Goal: Task Accomplishment & Management: Use online tool/utility

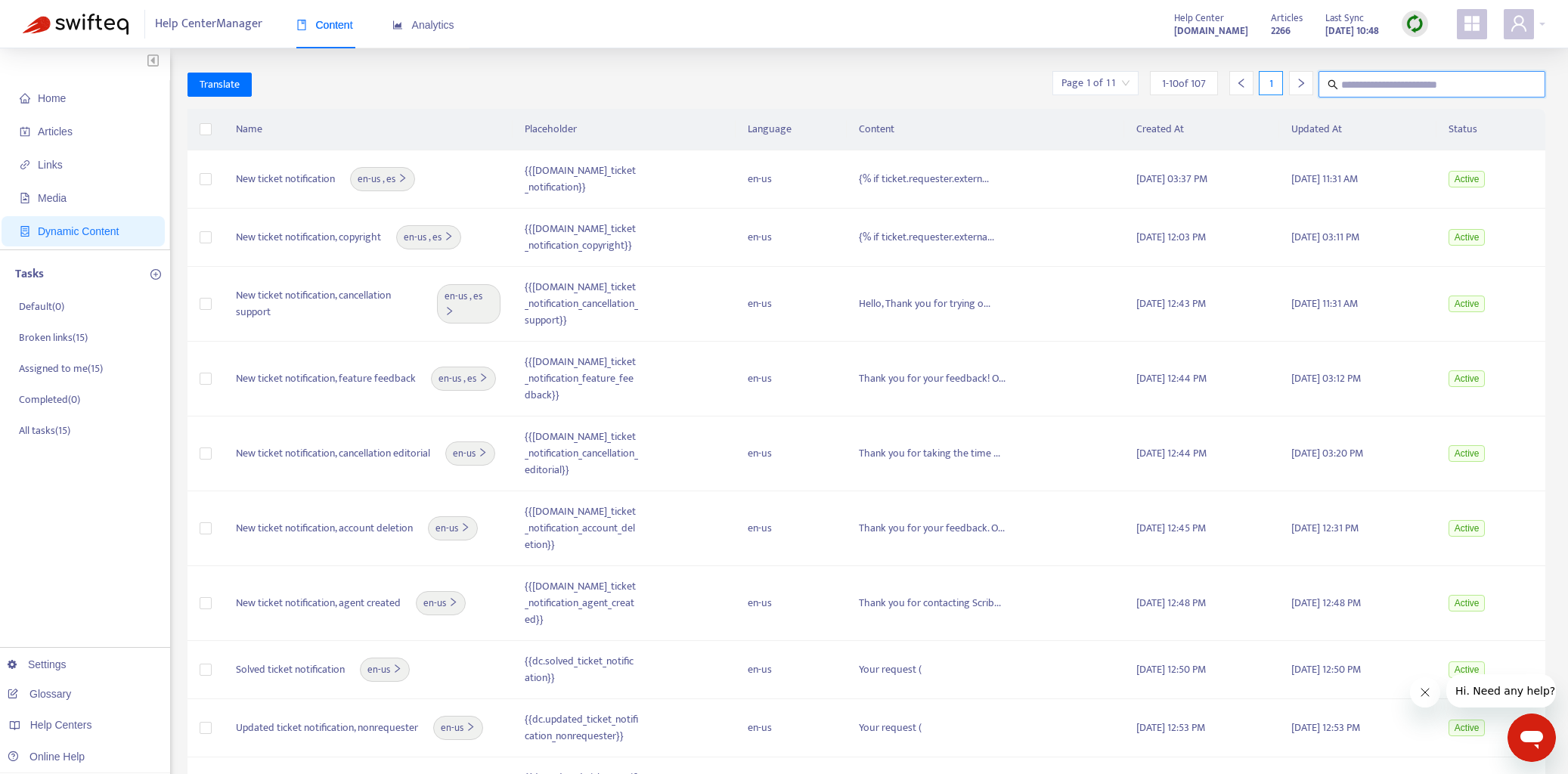
click at [1361, 84] on input "text" at bounding box center [1432, 84] width 183 height 19
type input "**********"
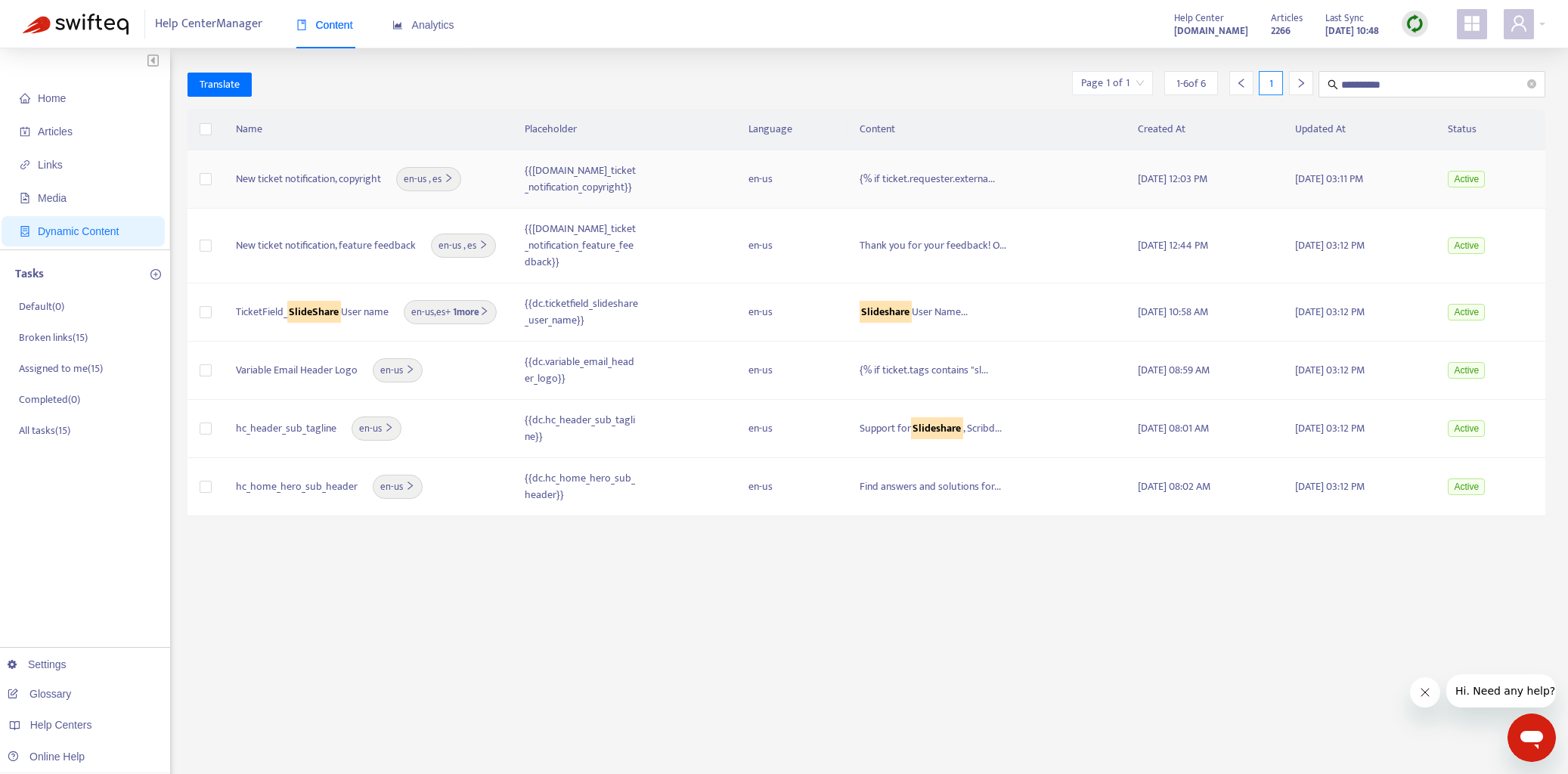
click at [443, 180] on span "en-us , [GEOGRAPHIC_DATA]" at bounding box center [428, 179] width 50 height 15
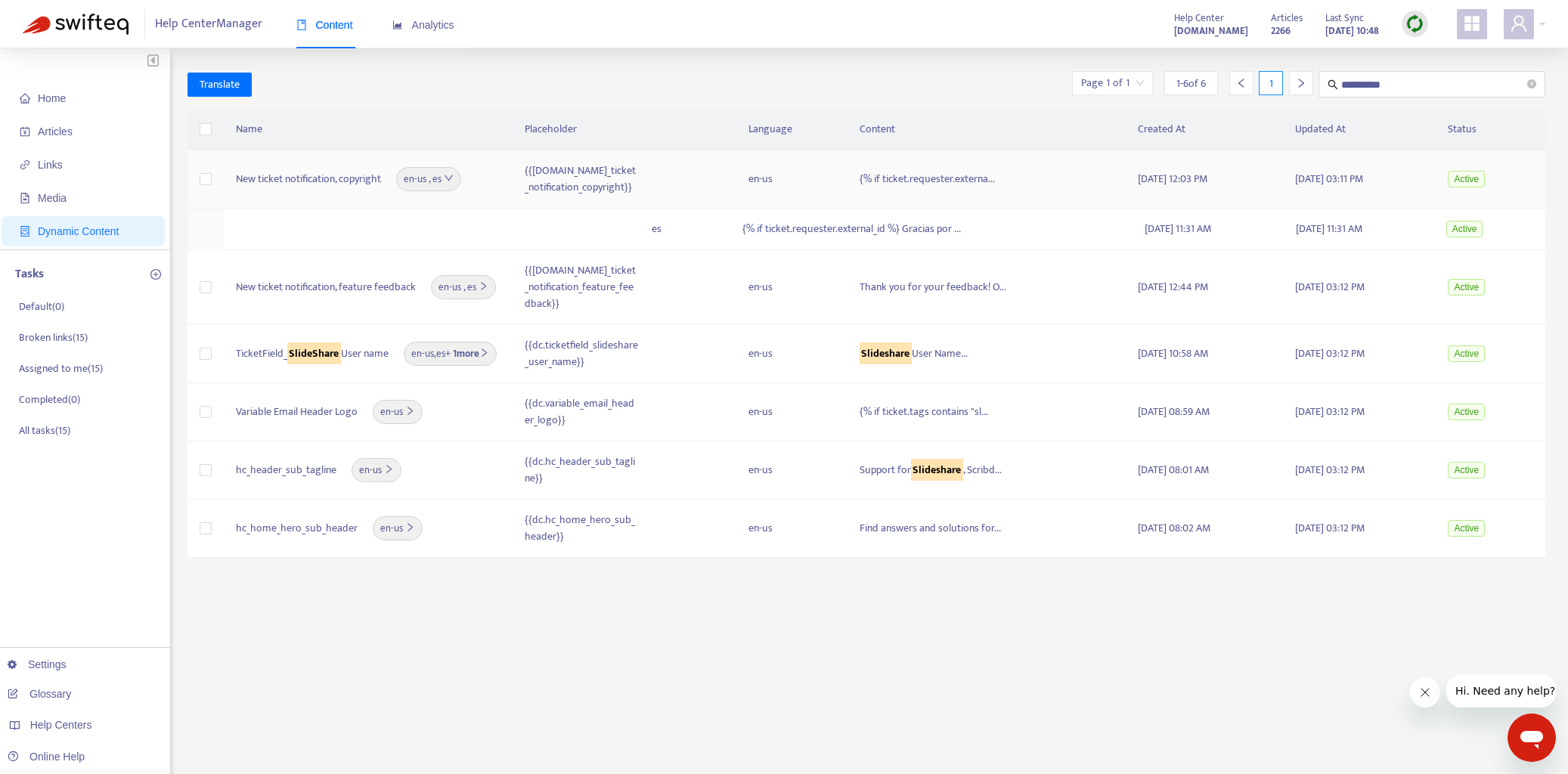
click at [443, 180] on span "en-us , [GEOGRAPHIC_DATA]" at bounding box center [428, 179] width 50 height 15
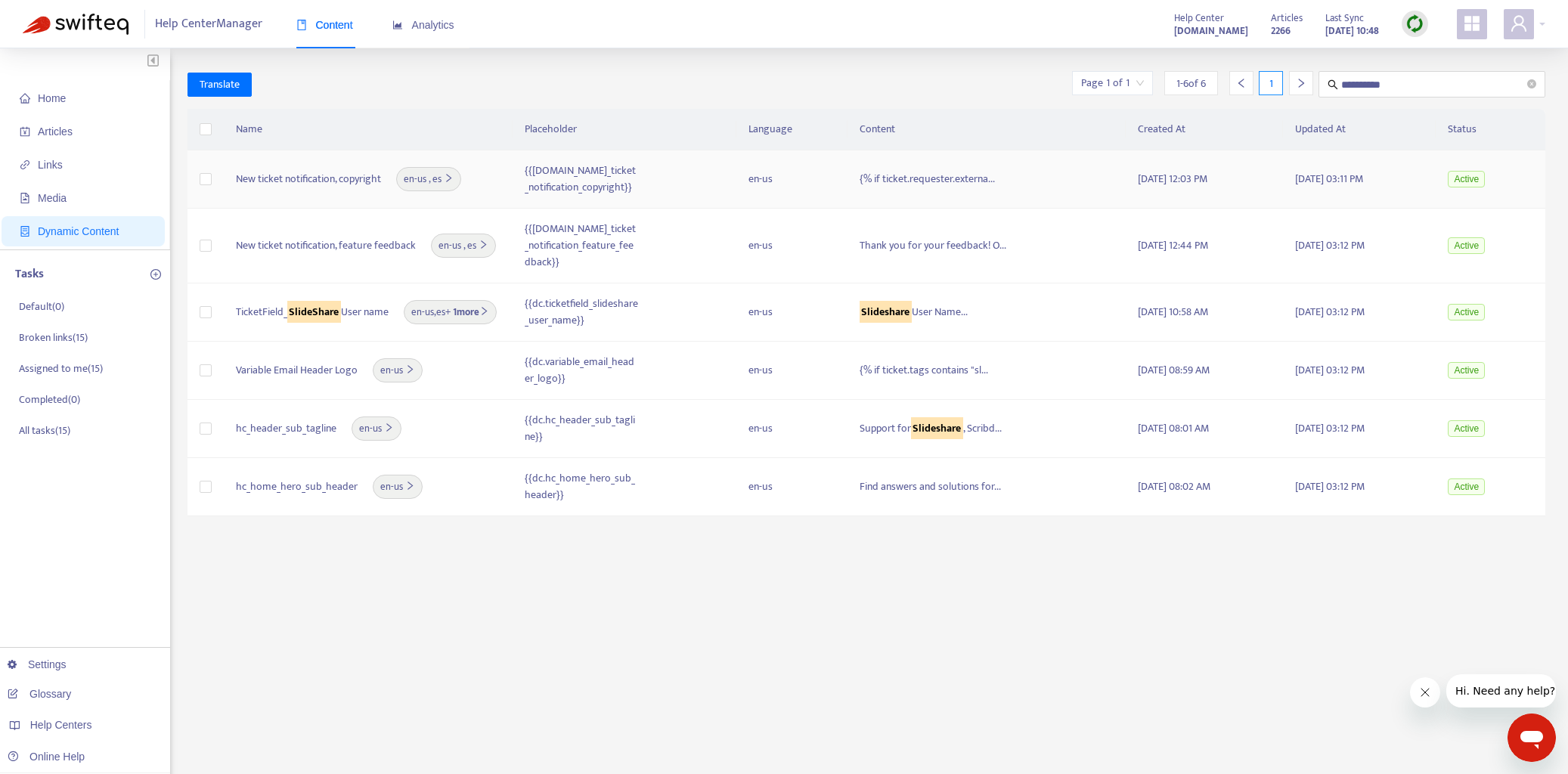
click at [330, 180] on span "New ticket notification, copyright" at bounding box center [308, 179] width 146 height 17
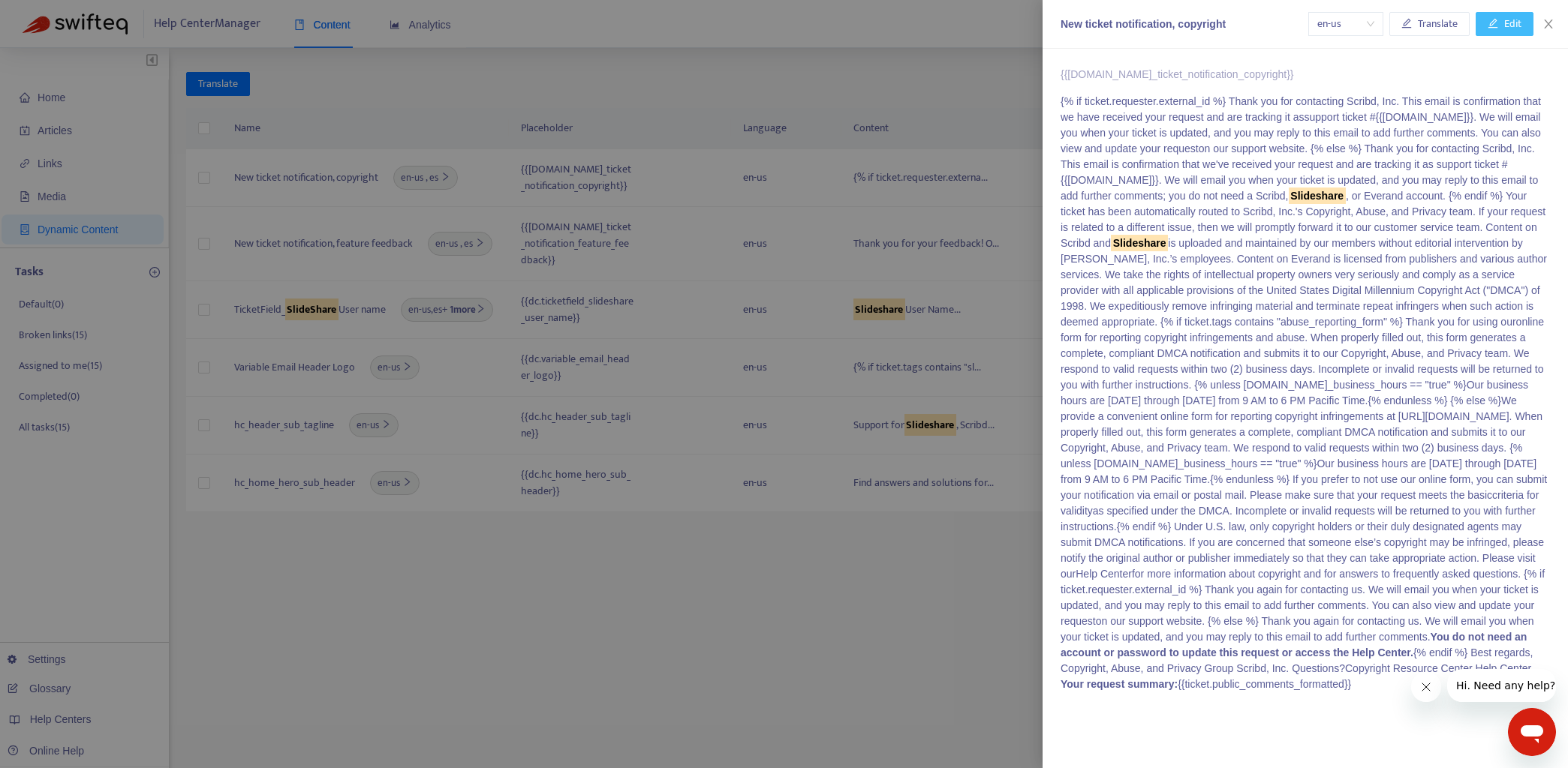
click at [1493, 21] on icon "edit" at bounding box center [1492, 23] width 11 height 11
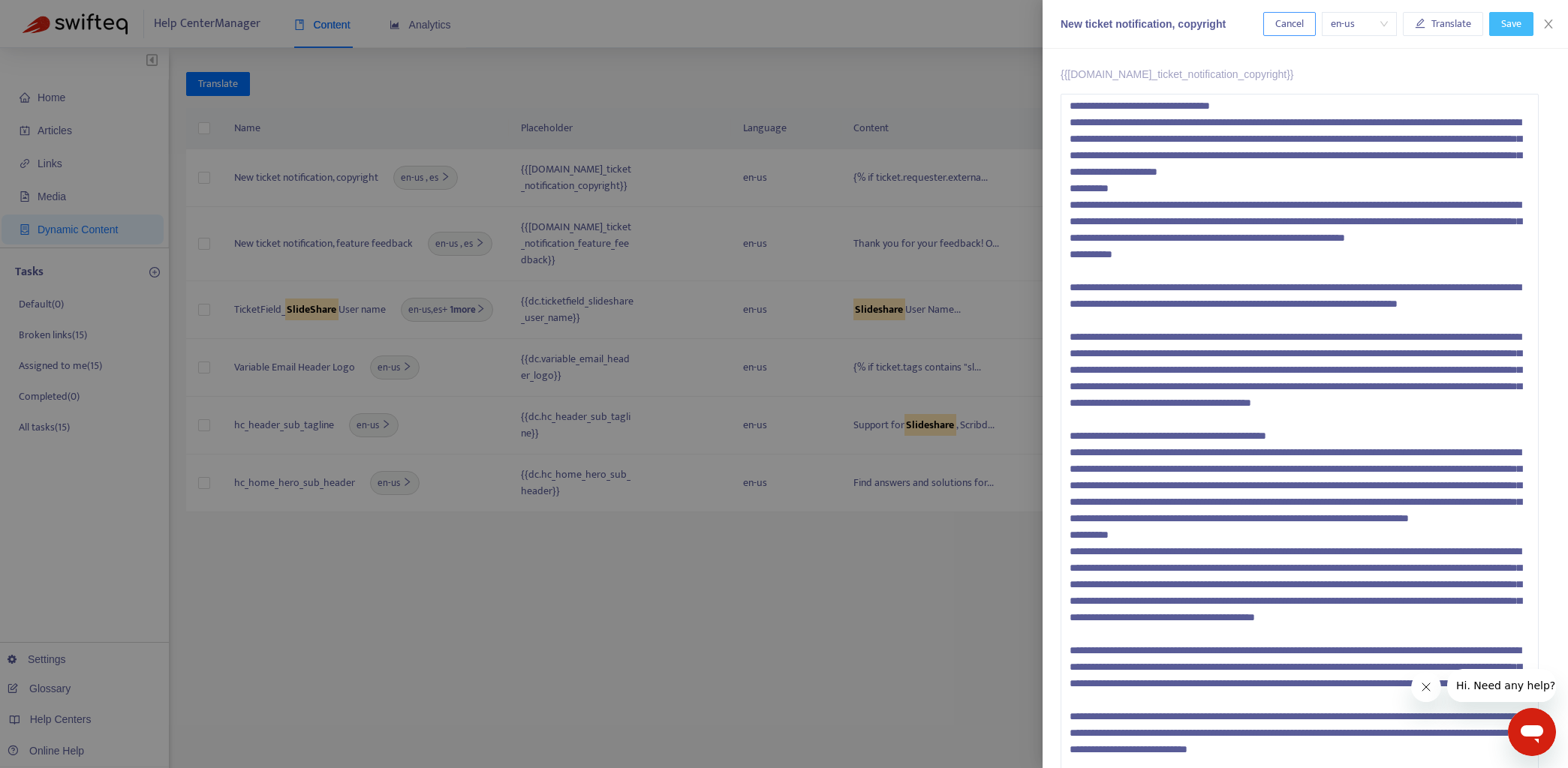
click at [1290, 29] on span "Cancel" at bounding box center [1289, 24] width 29 height 16
click at [1263, 29] on div "New ticket notification, copyright" at bounding box center [1162, 24] width 203 height 16
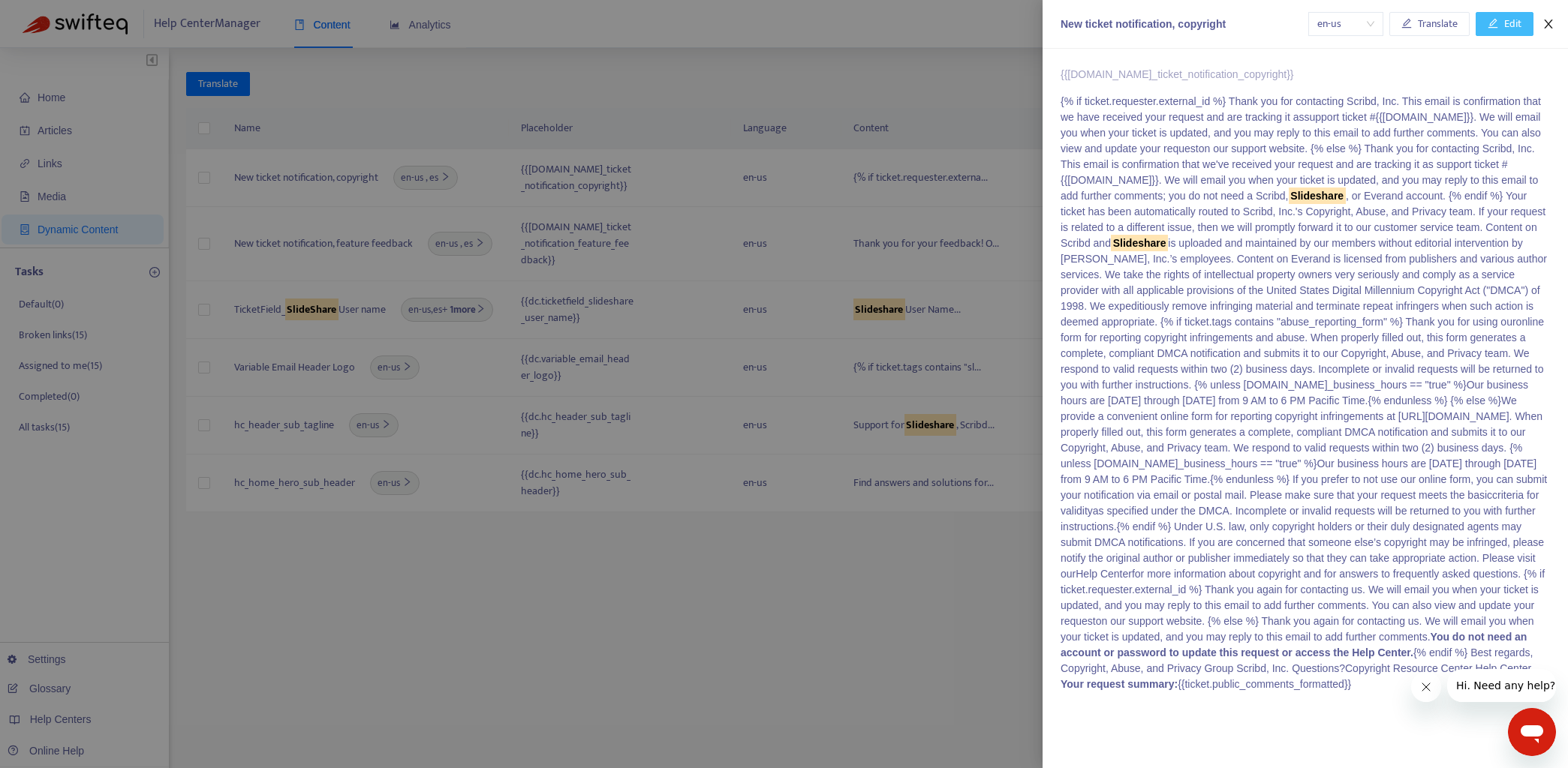
click at [1552, 22] on icon "close" at bounding box center [1548, 24] width 12 height 12
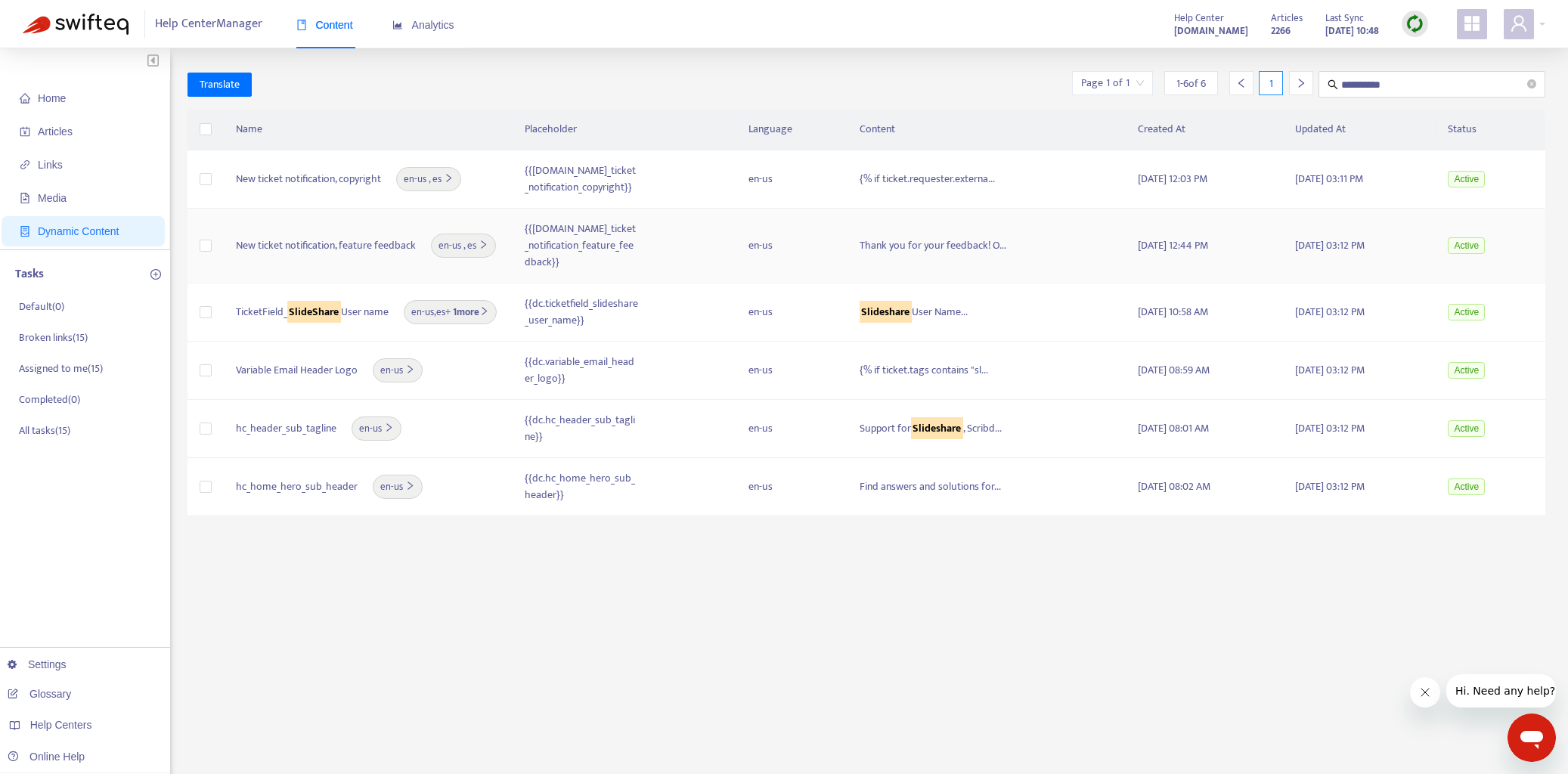
click at [354, 240] on span "New ticket notification, feature feedback" at bounding box center [326, 246] width 180 height 17
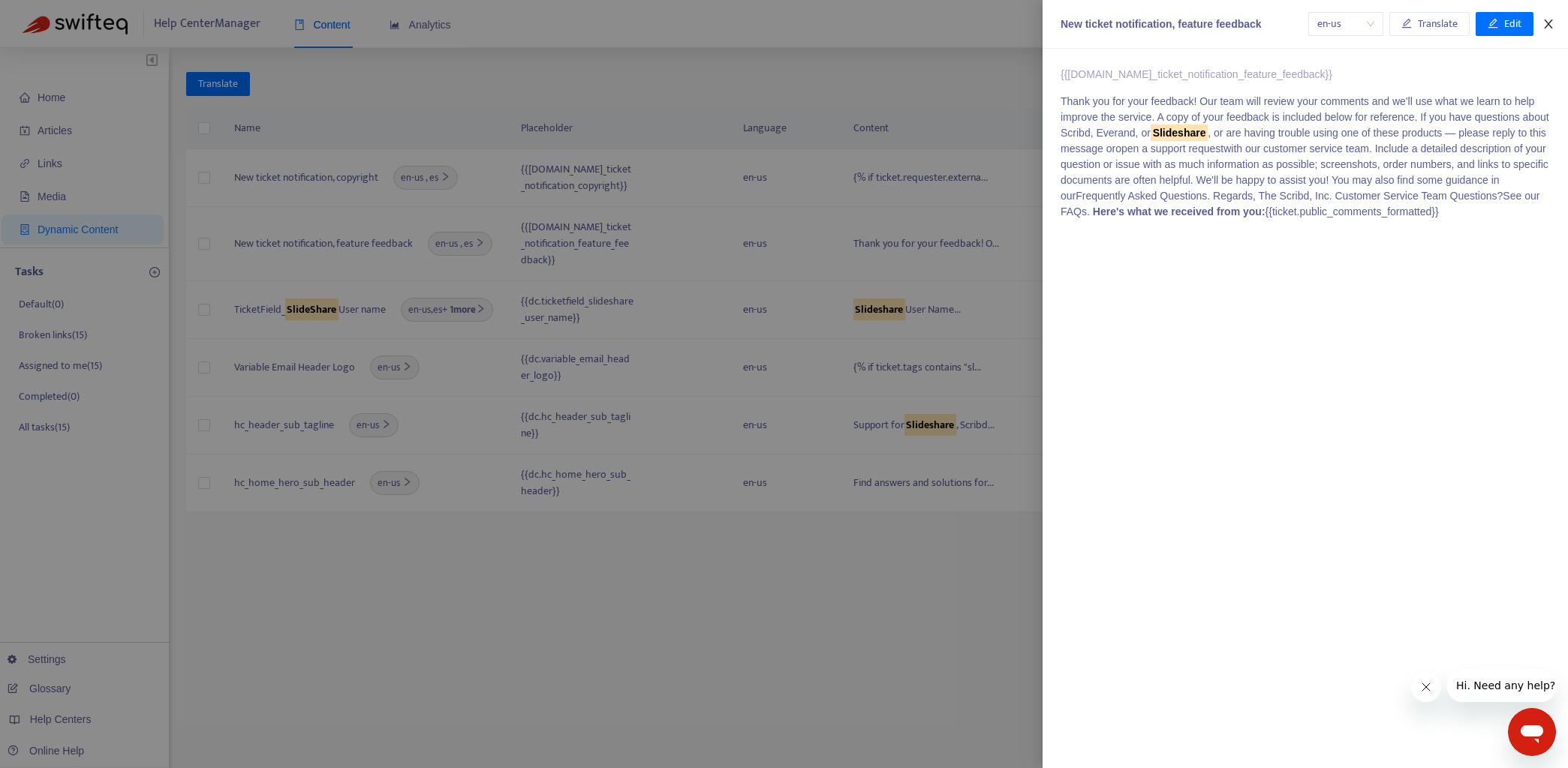
click at [1551, 22] on icon "close" at bounding box center [1548, 24] width 12 height 12
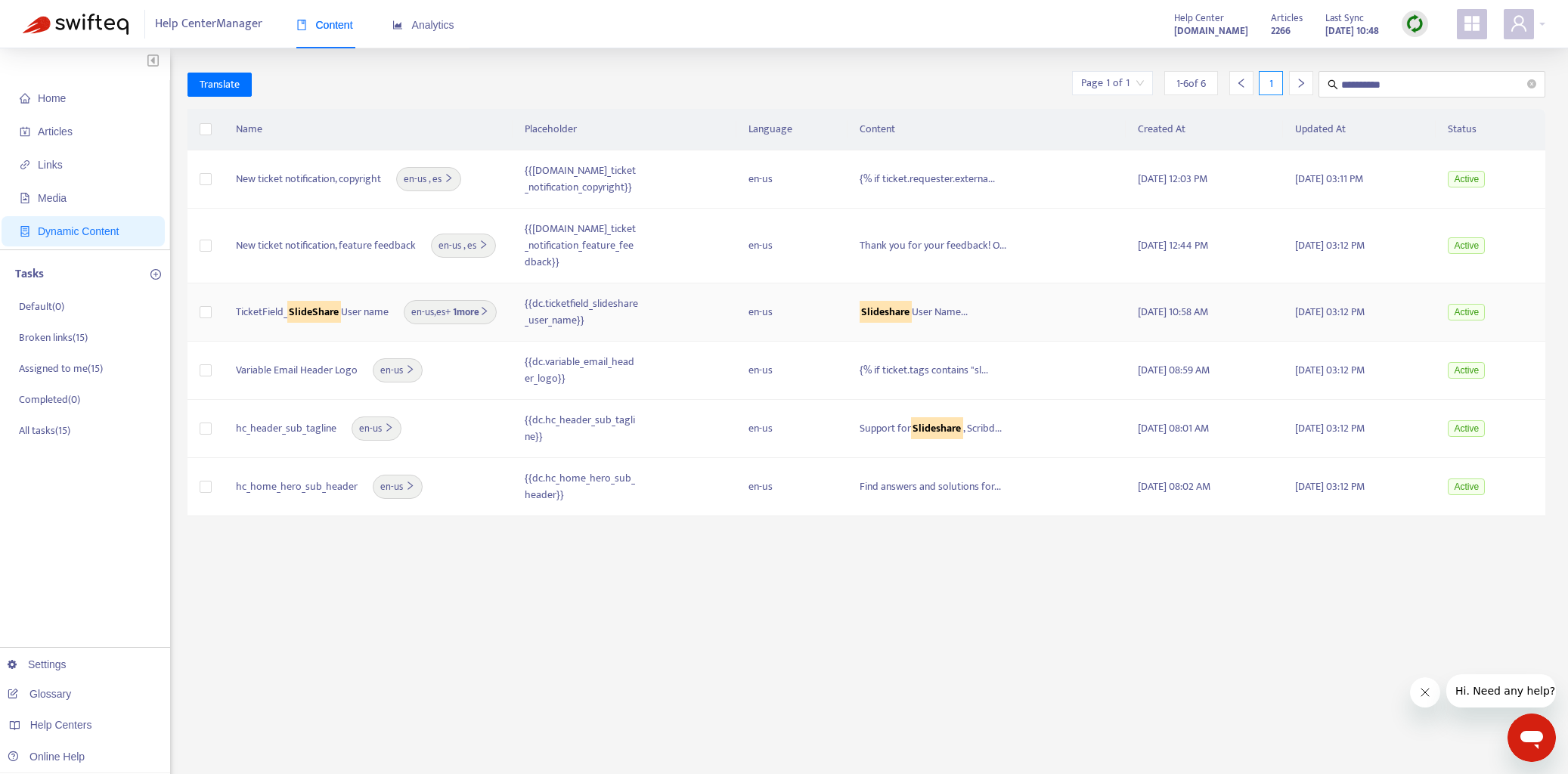
click at [342, 309] on span "TicketField_ SlideShare User name" at bounding box center [313, 313] width 154 height 17
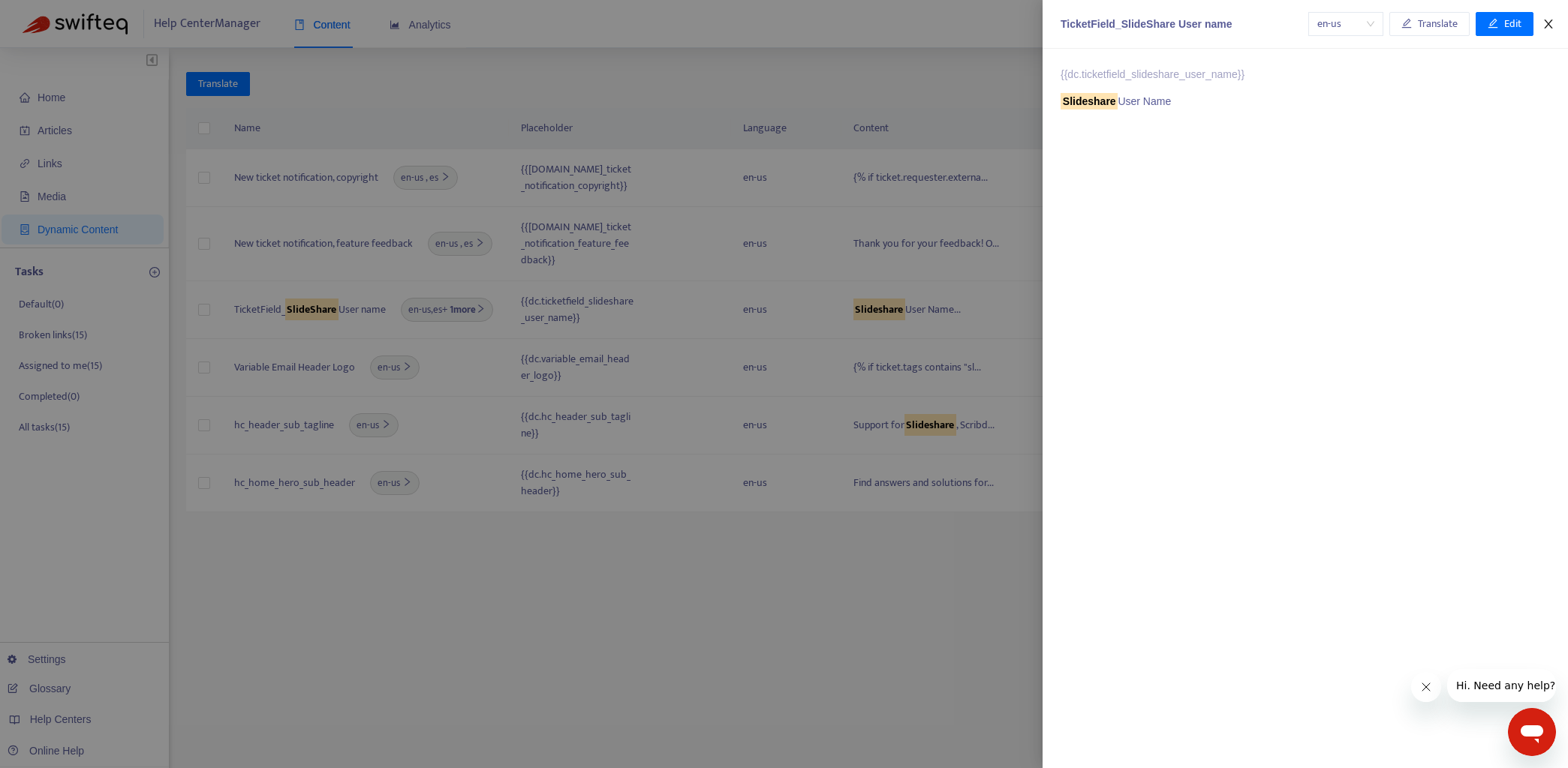
click at [1547, 28] on icon "close" at bounding box center [1548, 24] width 12 height 12
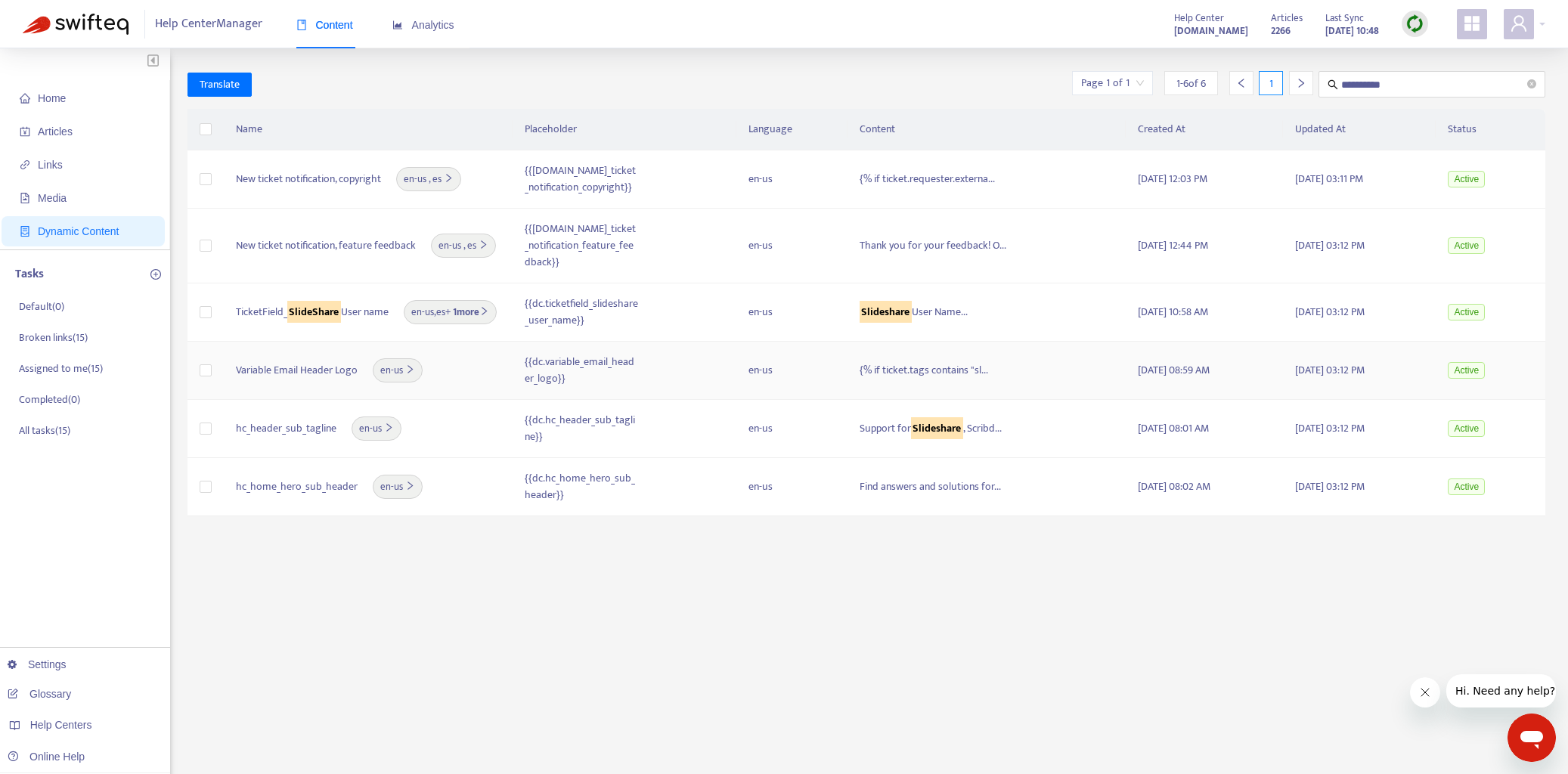
click at [315, 384] on td "Variable Email Header Logo en-us" at bounding box center [368, 370] width 289 height 58
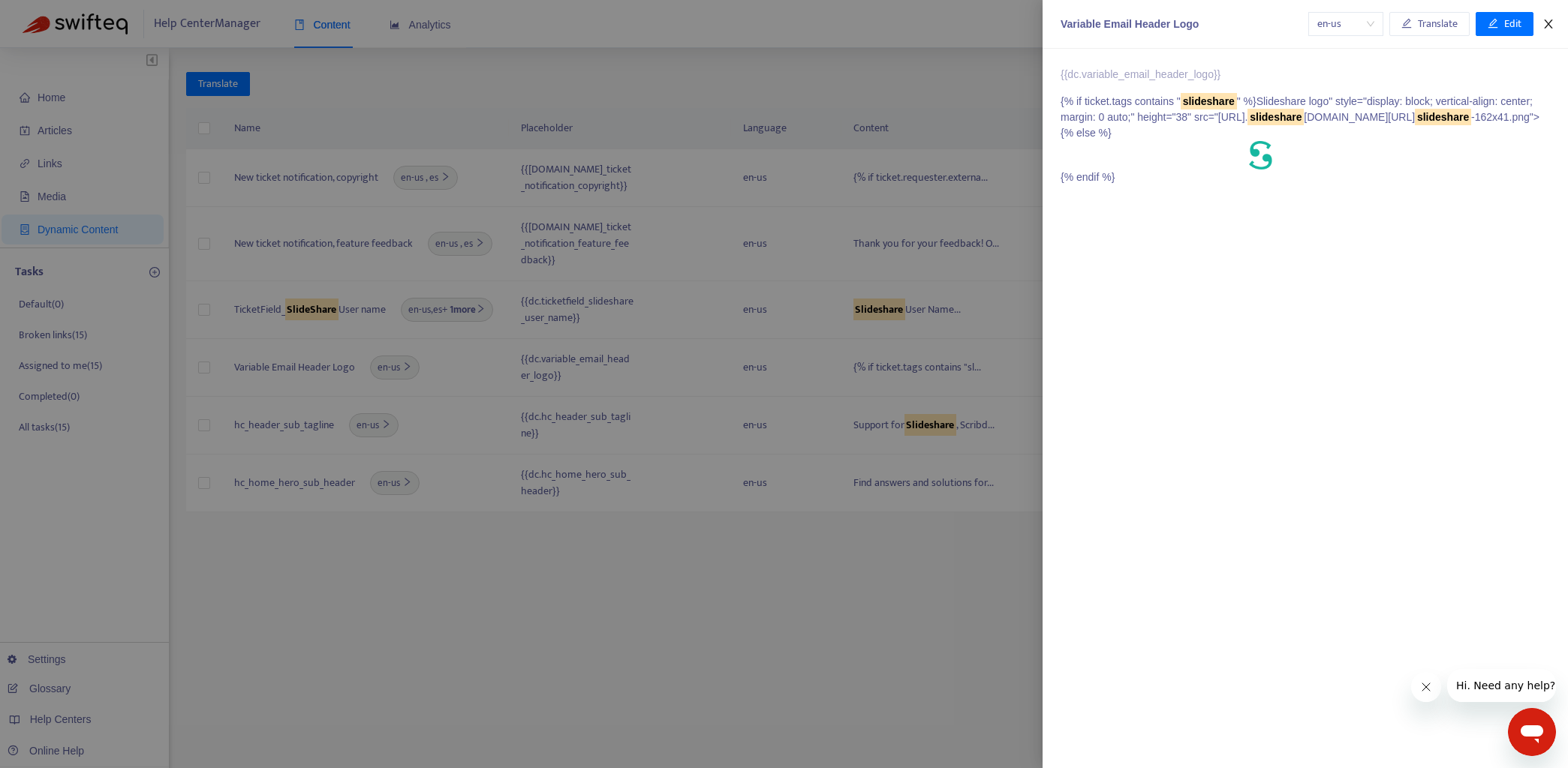
click at [1547, 22] on icon "close" at bounding box center [1548, 24] width 8 height 9
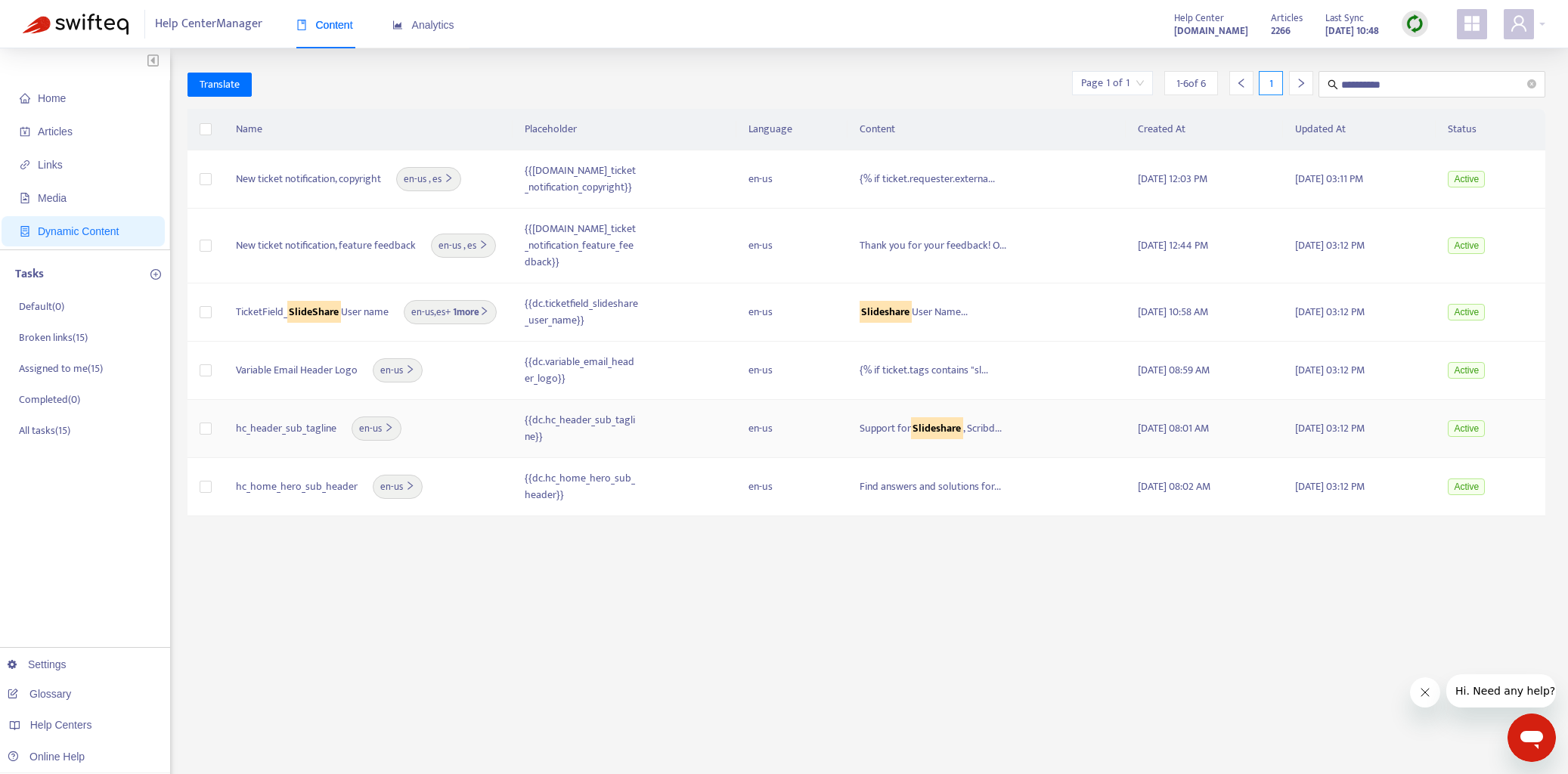
click at [318, 434] on td "hc_header_sub_tagline en-us" at bounding box center [368, 429] width 289 height 58
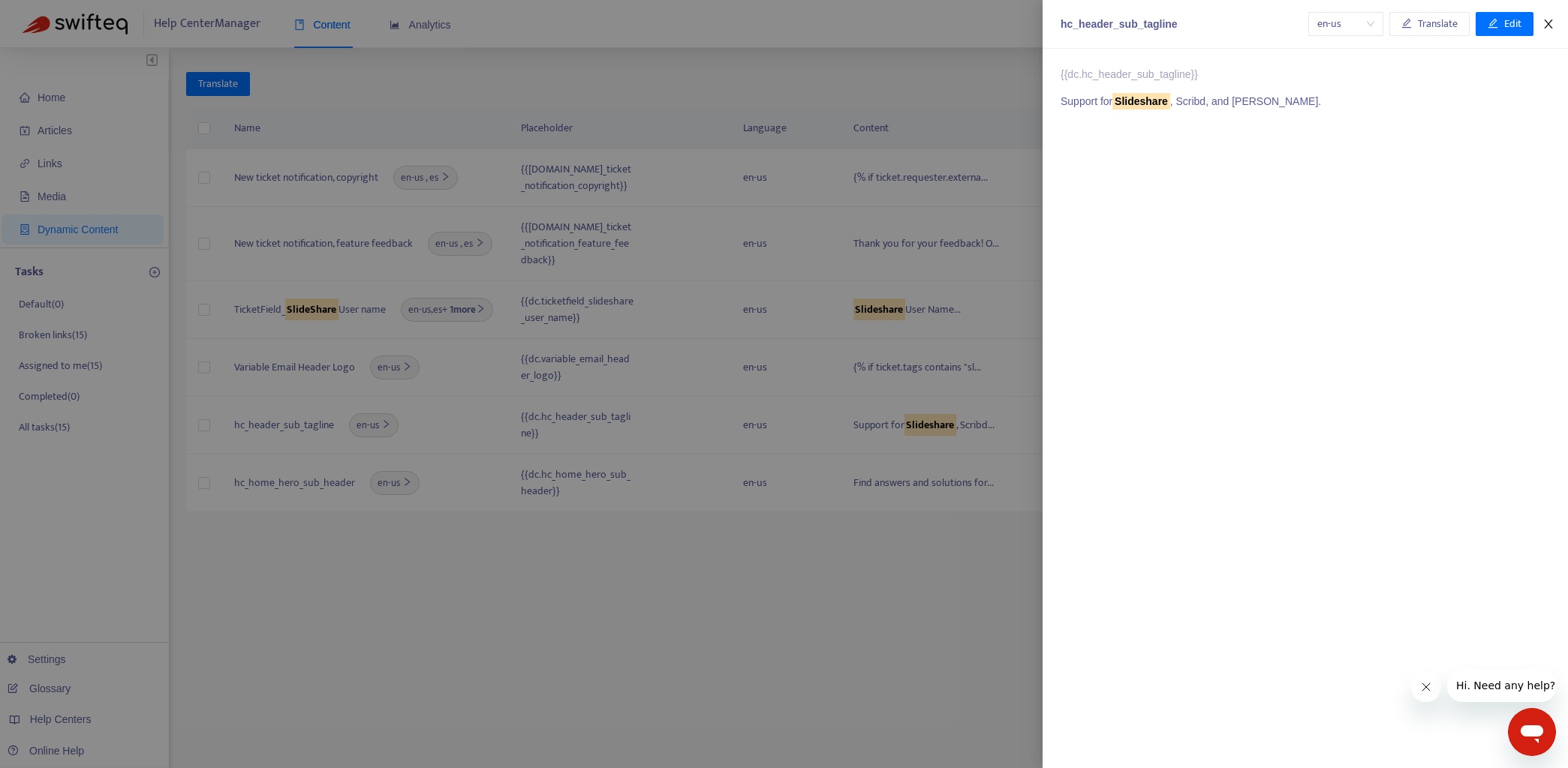
click at [1549, 24] on icon "close" at bounding box center [1548, 24] width 8 height 9
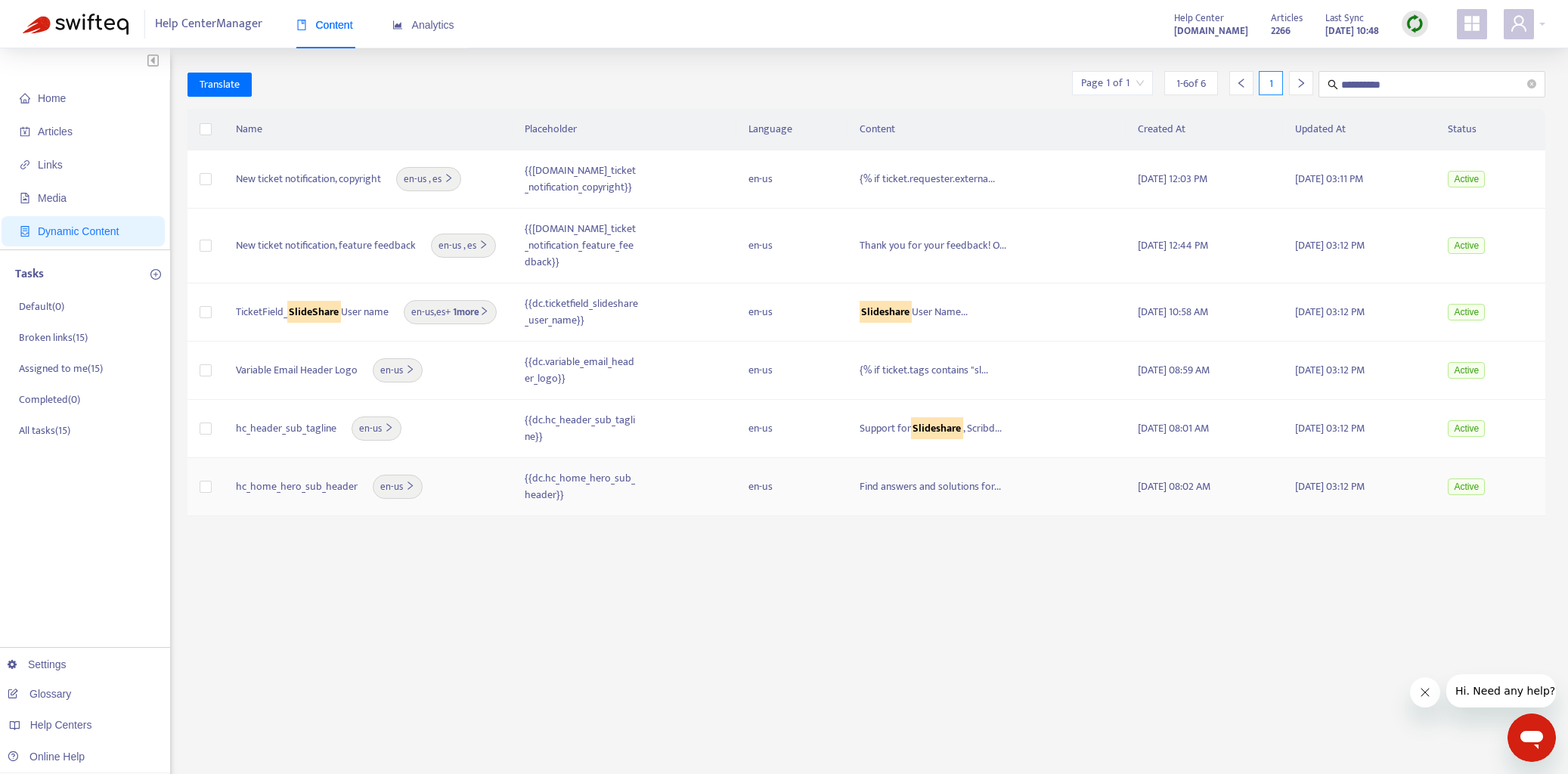
click at [480, 481] on div "hc_home_hero_sub_header en-us" at bounding box center [368, 486] width 265 height 24
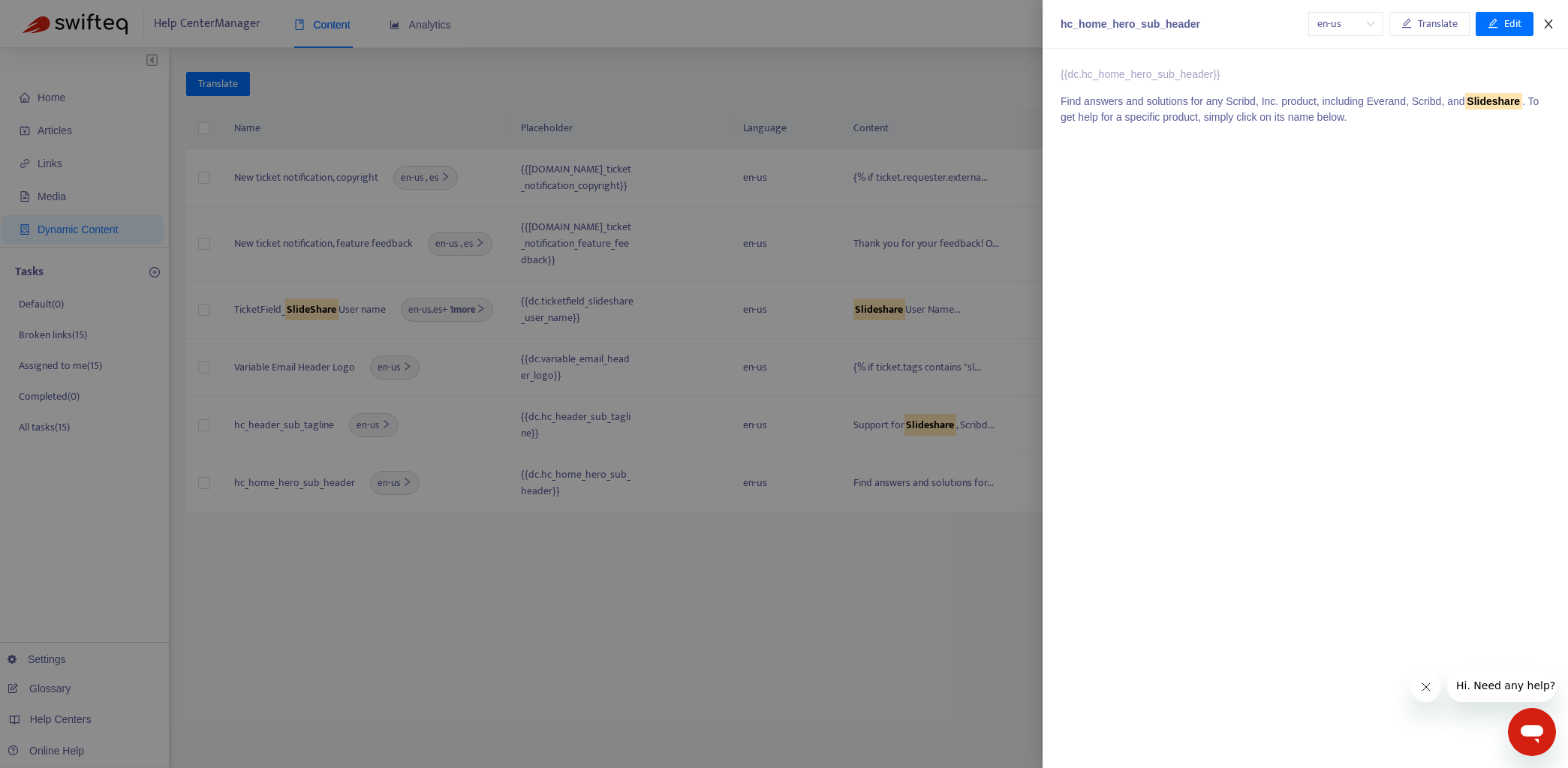
click at [1554, 24] on icon "close" at bounding box center [1548, 24] width 12 height 12
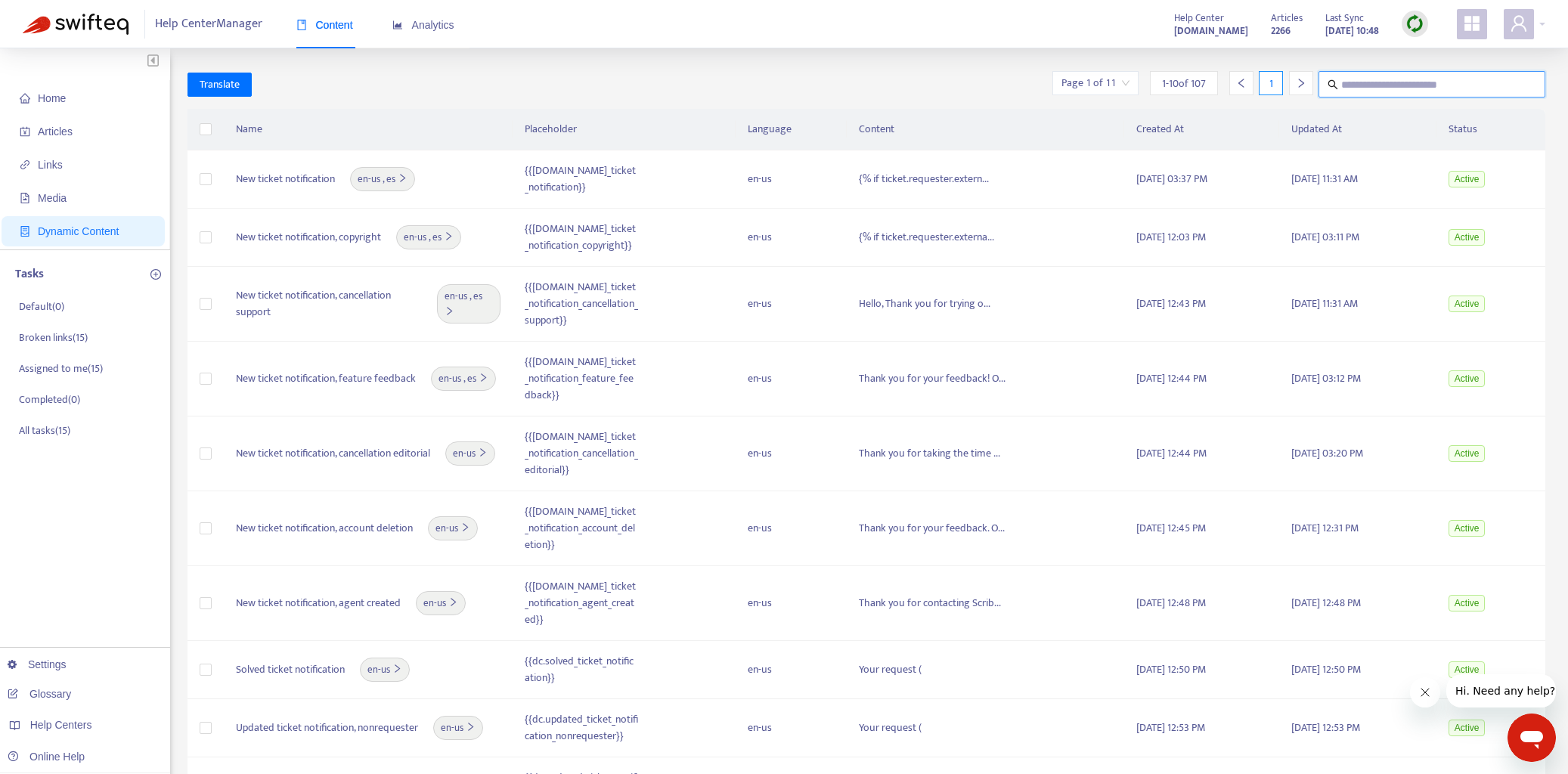
click at [1390, 84] on input "text" at bounding box center [1432, 84] width 183 height 19
type input "**********"
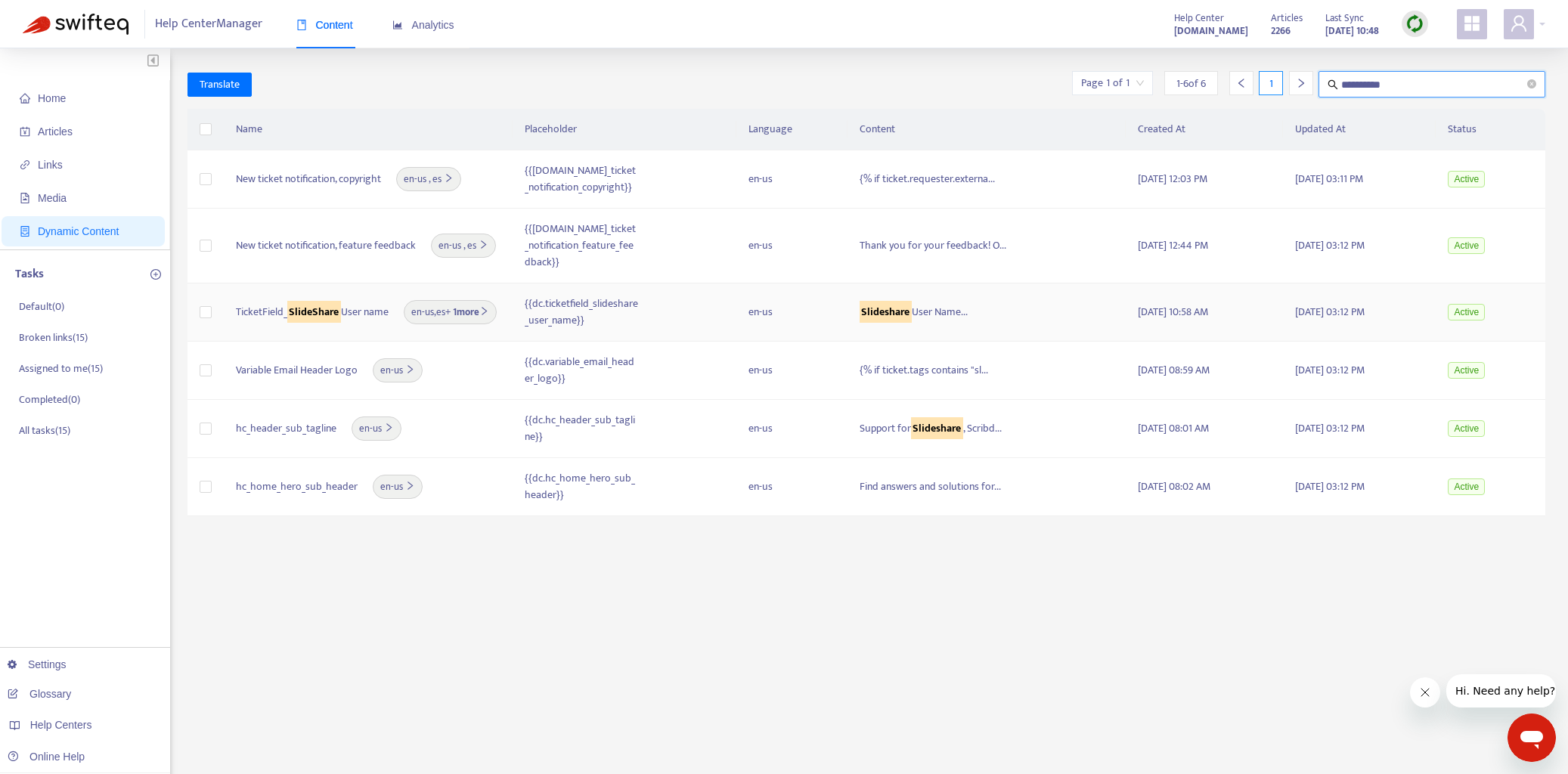
click at [937, 301] on span "Slideshare User Name..." at bounding box center [915, 312] width 109 height 22
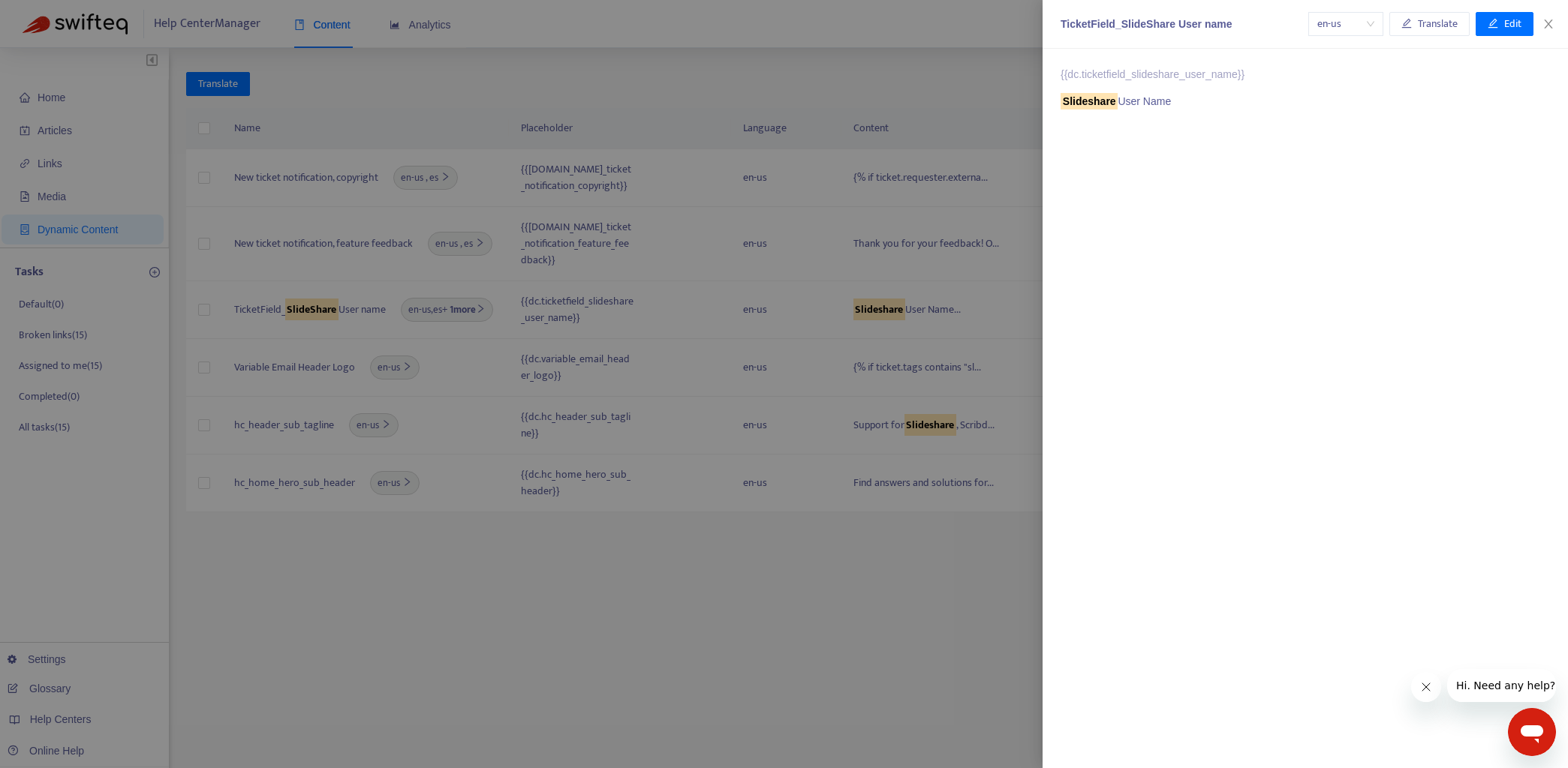
click at [788, 572] on div at bounding box center [784, 384] width 1568 height 768
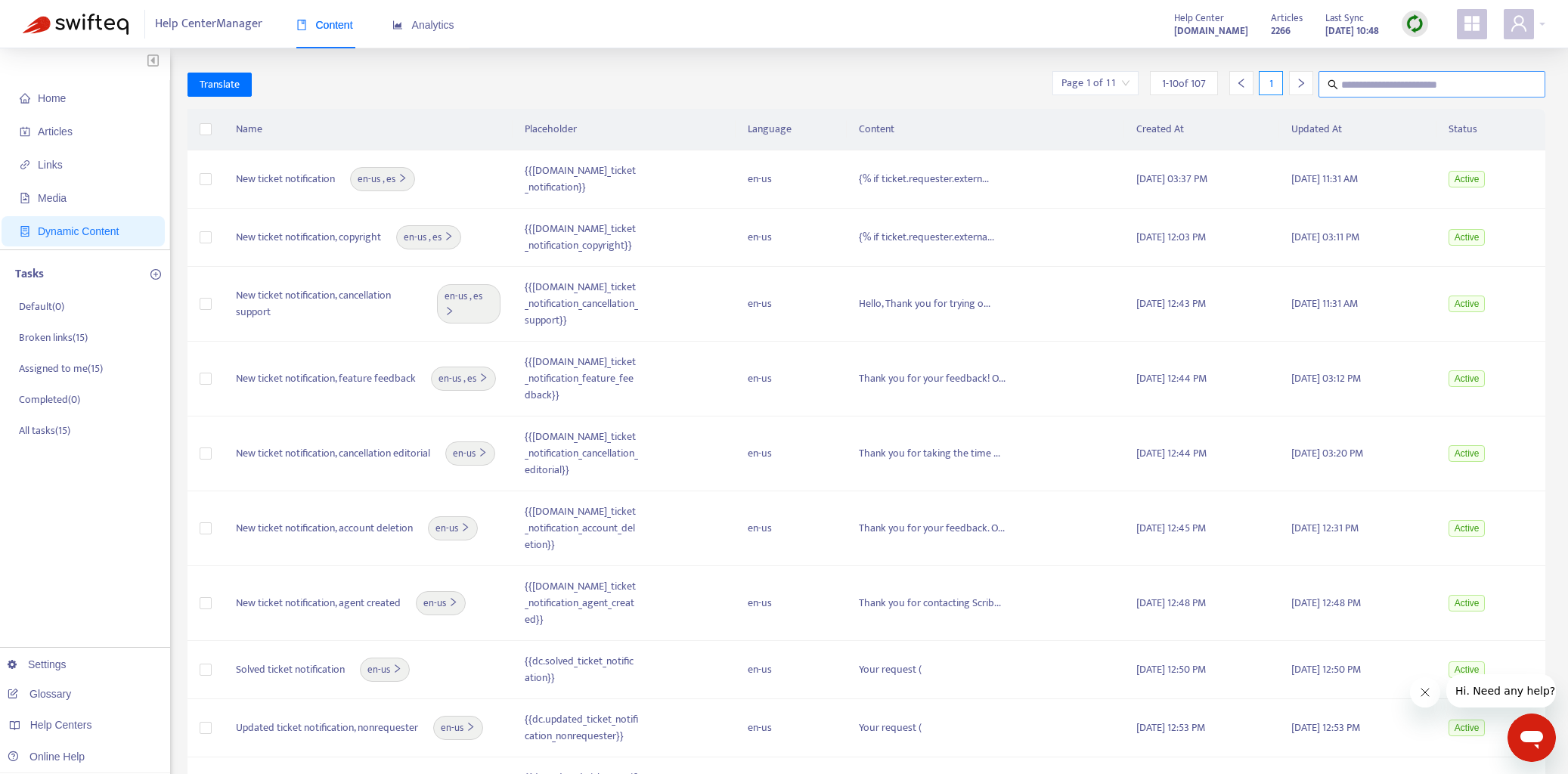
click at [1367, 84] on input "text" at bounding box center [1432, 84] width 183 height 19
type input "**********"
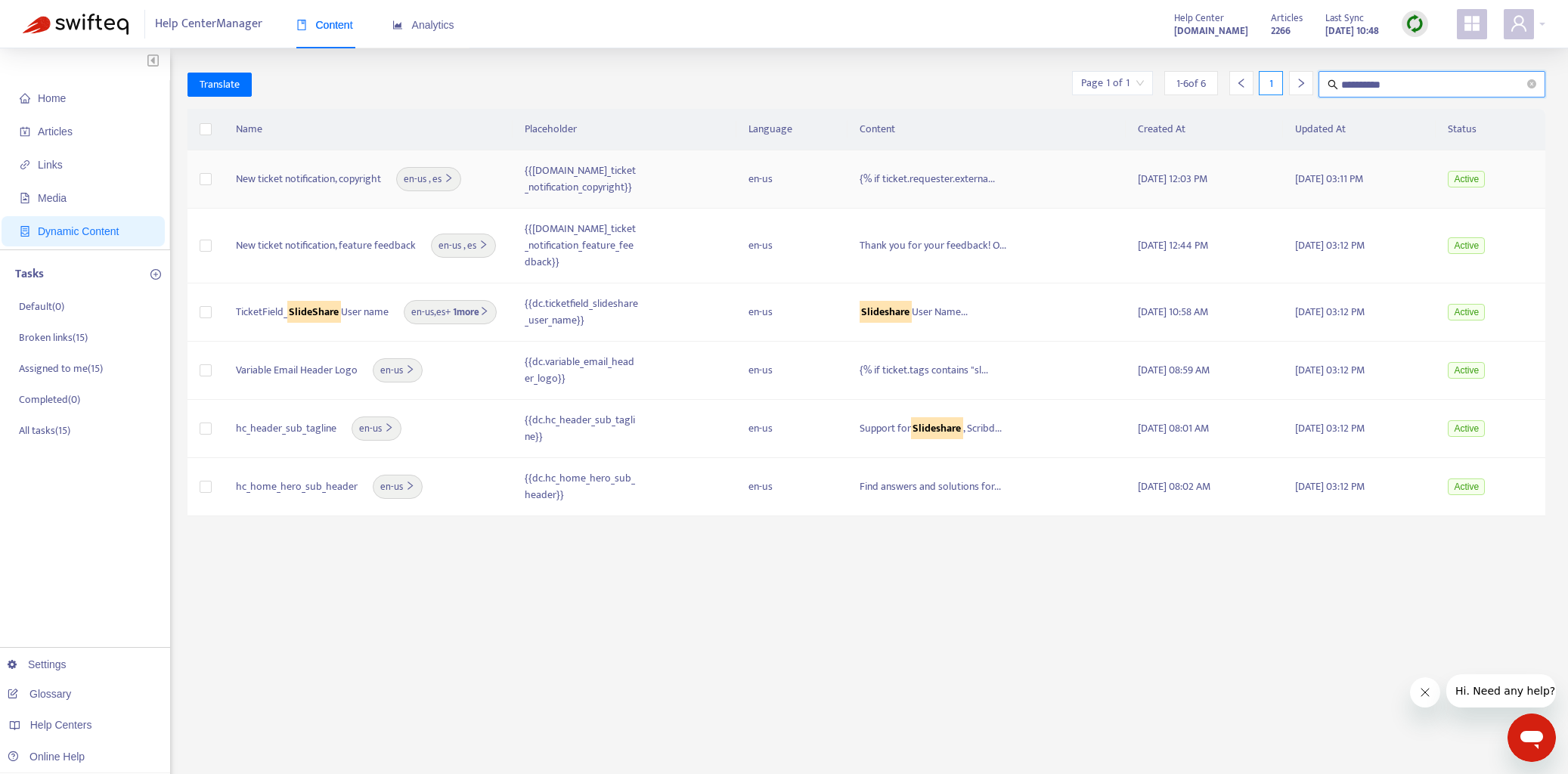
click at [488, 188] on div "New ticket notification, copyright en-us , [GEOGRAPHIC_DATA]" at bounding box center [368, 179] width 265 height 24
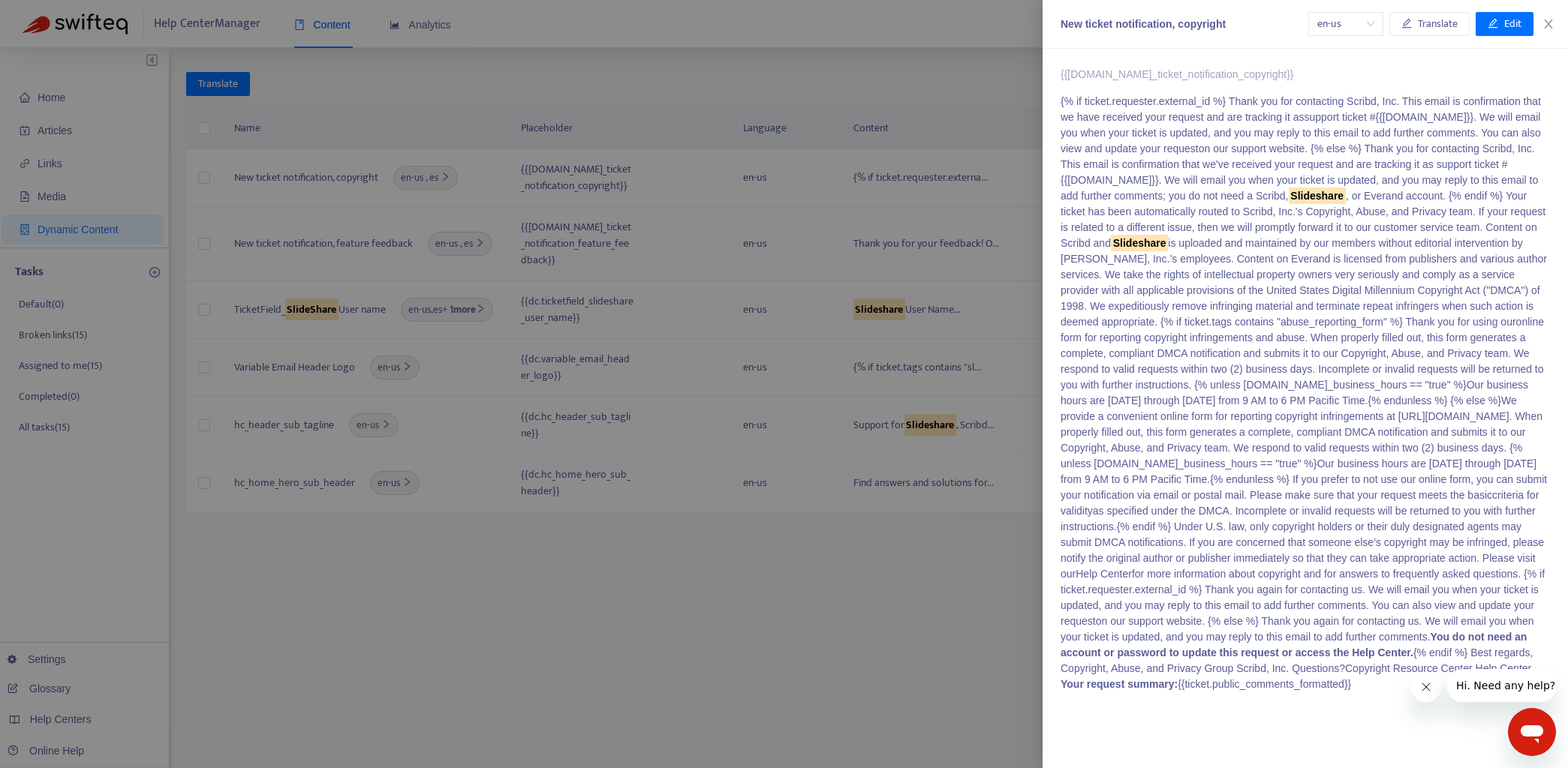
click at [618, 86] on div at bounding box center [784, 384] width 1568 height 768
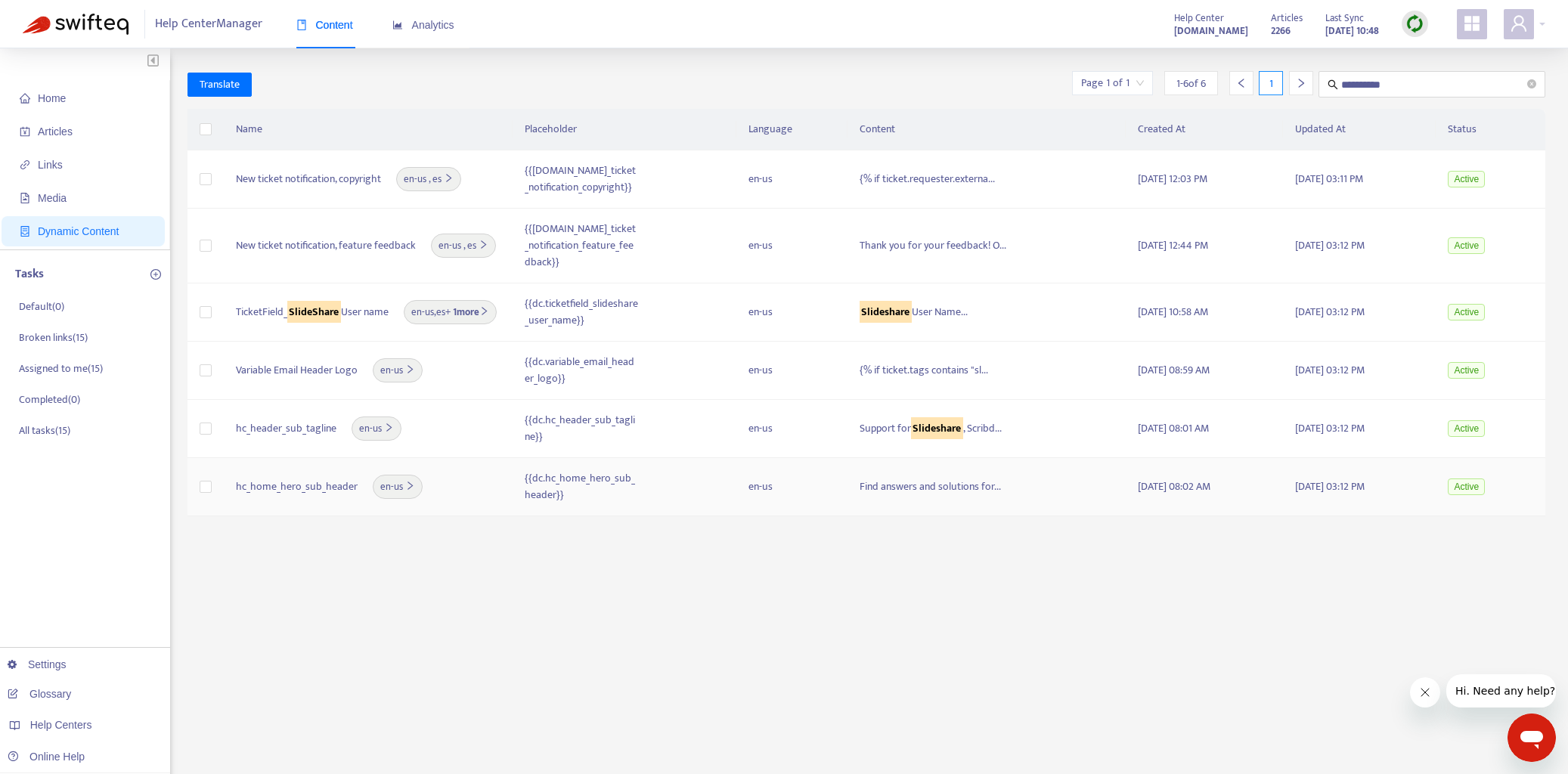
click at [675, 464] on td "{{dc.hc_home_hero_sub_header}}" at bounding box center [625, 487] width 225 height 58
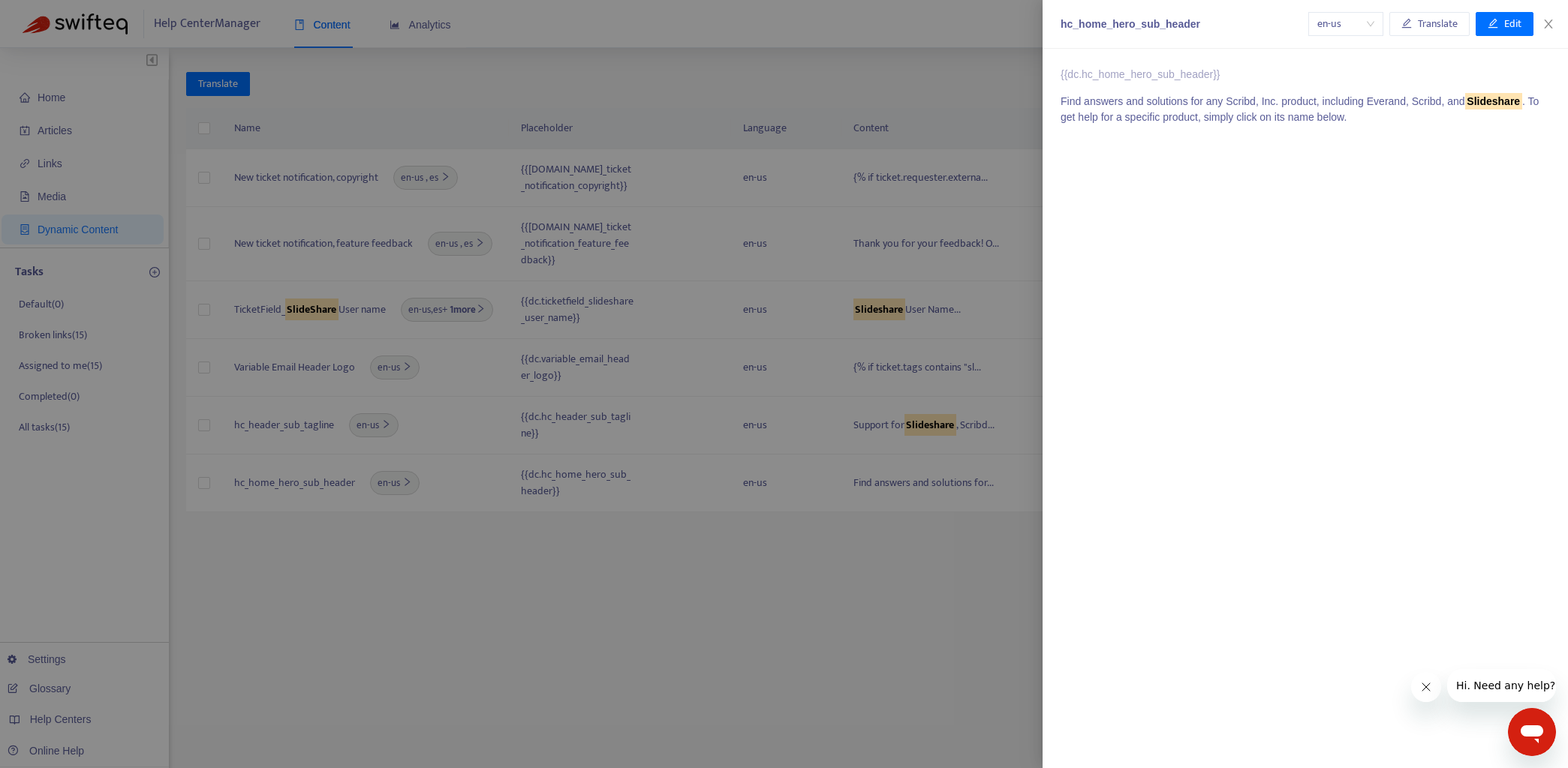
click at [908, 71] on div at bounding box center [784, 384] width 1568 height 768
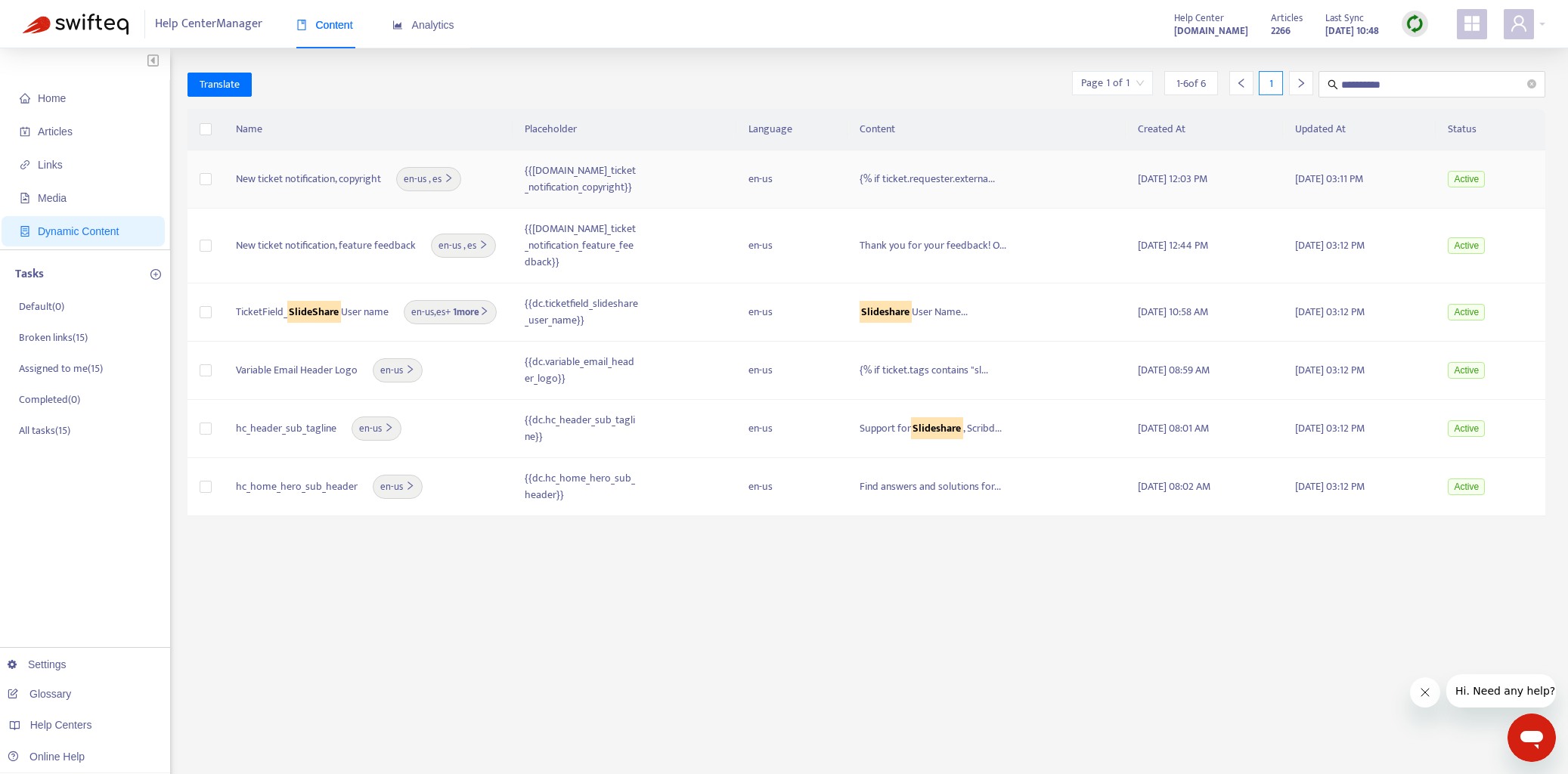
click at [680, 178] on td "{{[DOMAIN_NAME]_ticket_notification_copyright}}" at bounding box center [625, 179] width 225 height 58
click at [702, 184] on td "{{[DOMAIN_NAME]_ticket_notification_copyright}}" at bounding box center [625, 179] width 225 height 58
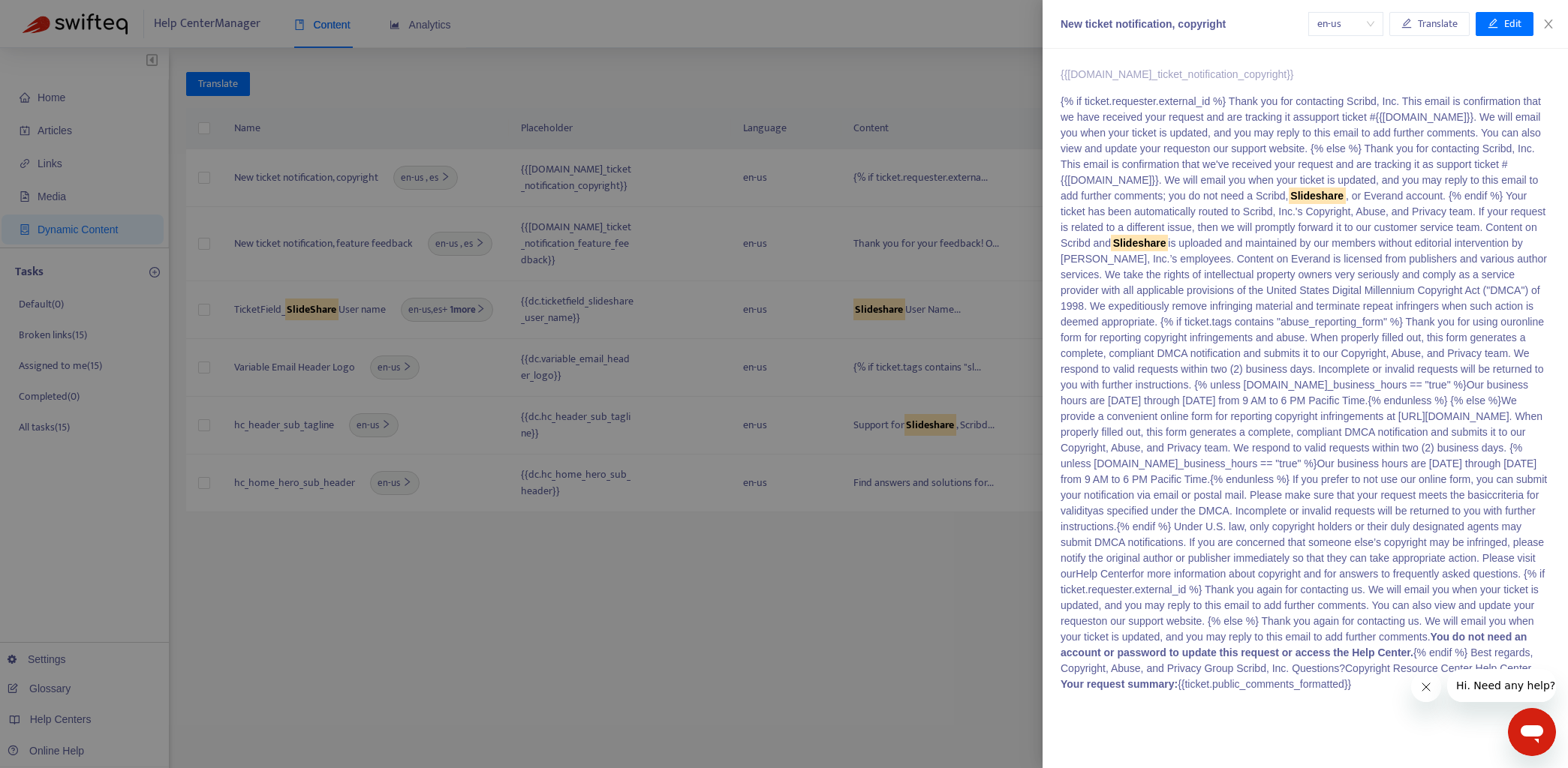
click at [662, 182] on div at bounding box center [784, 384] width 1568 height 768
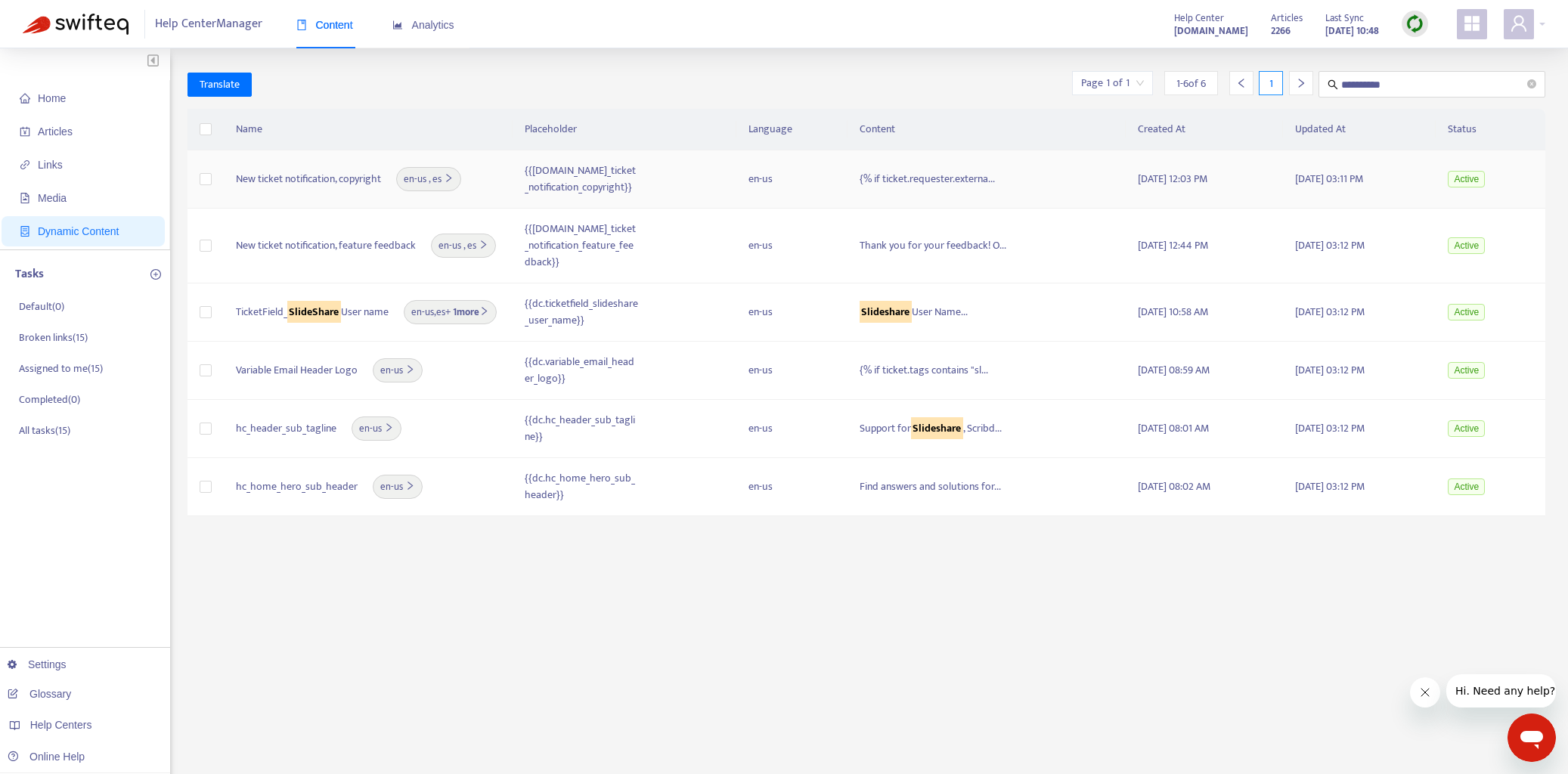
click at [667, 184] on td "{{[DOMAIN_NAME]_ticket_notification_copyright}}" at bounding box center [625, 179] width 225 height 58
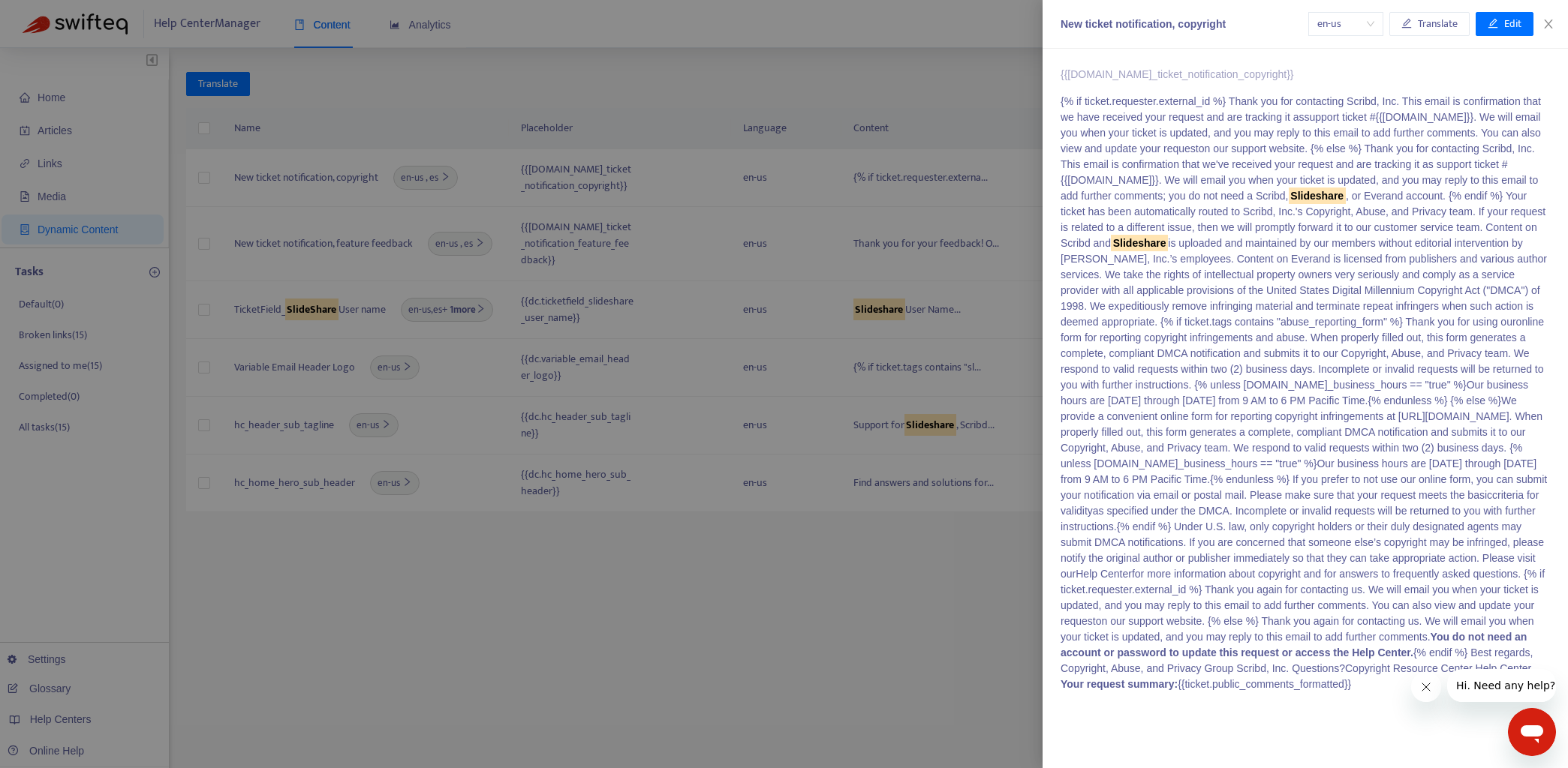
click at [662, 258] on div at bounding box center [784, 384] width 1568 height 768
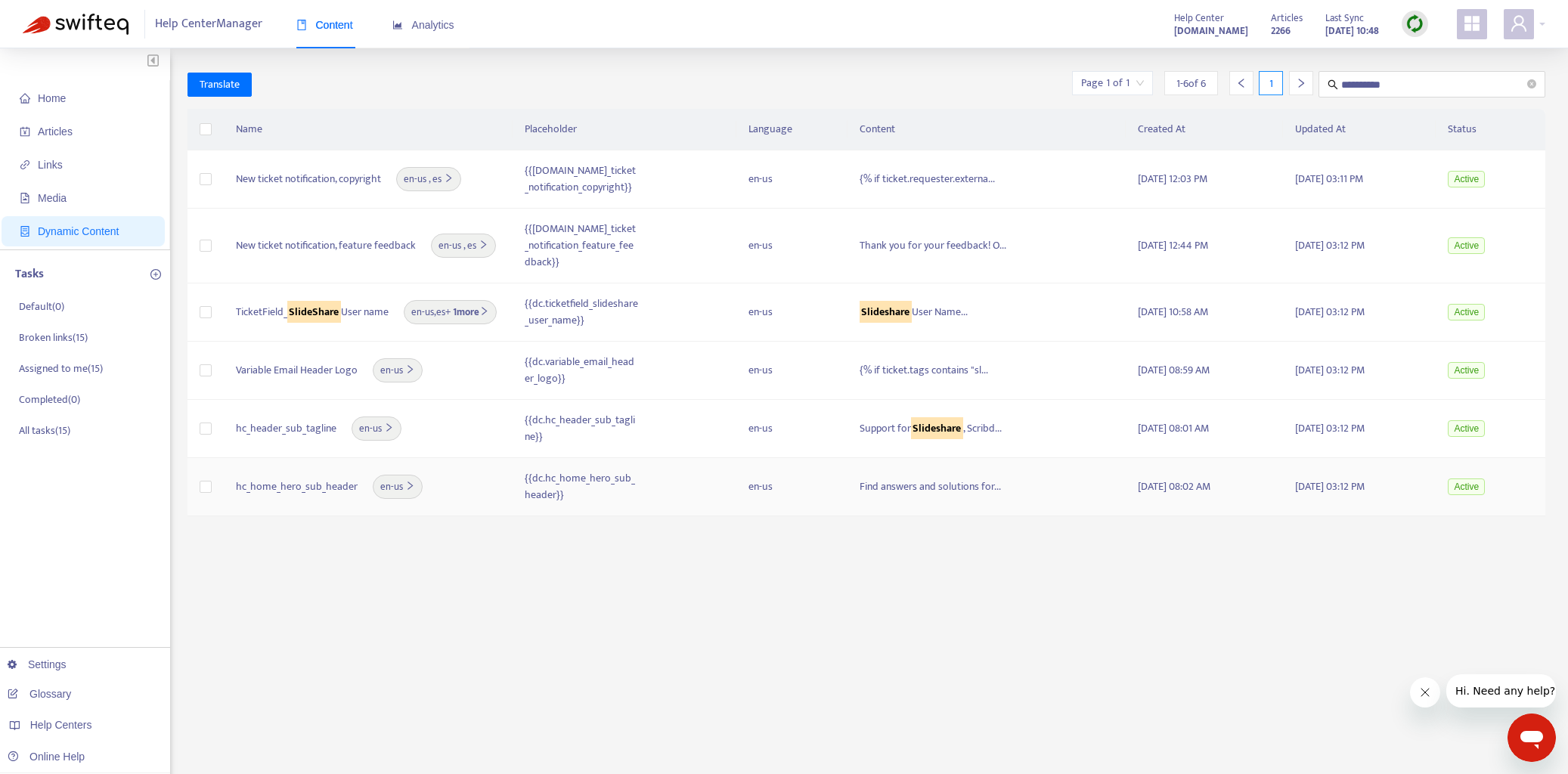
click at [689, 472] on td "{{dc.hc_home_hero_sub_header}}" at bounding box center [625, 487] width 225 height 58
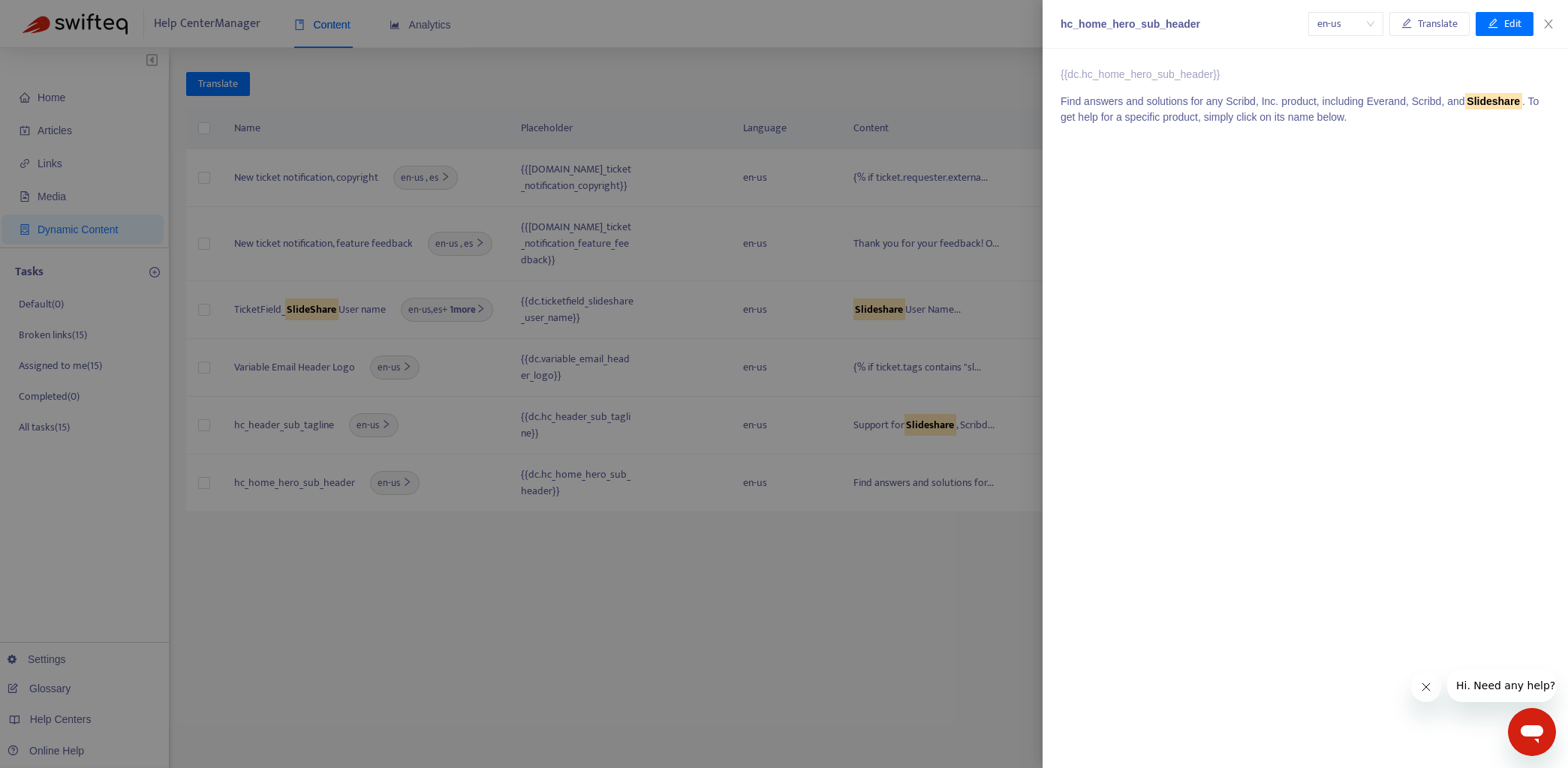
click at [574, 601] on div at bounding box center [784, 384] width 1568 height 768
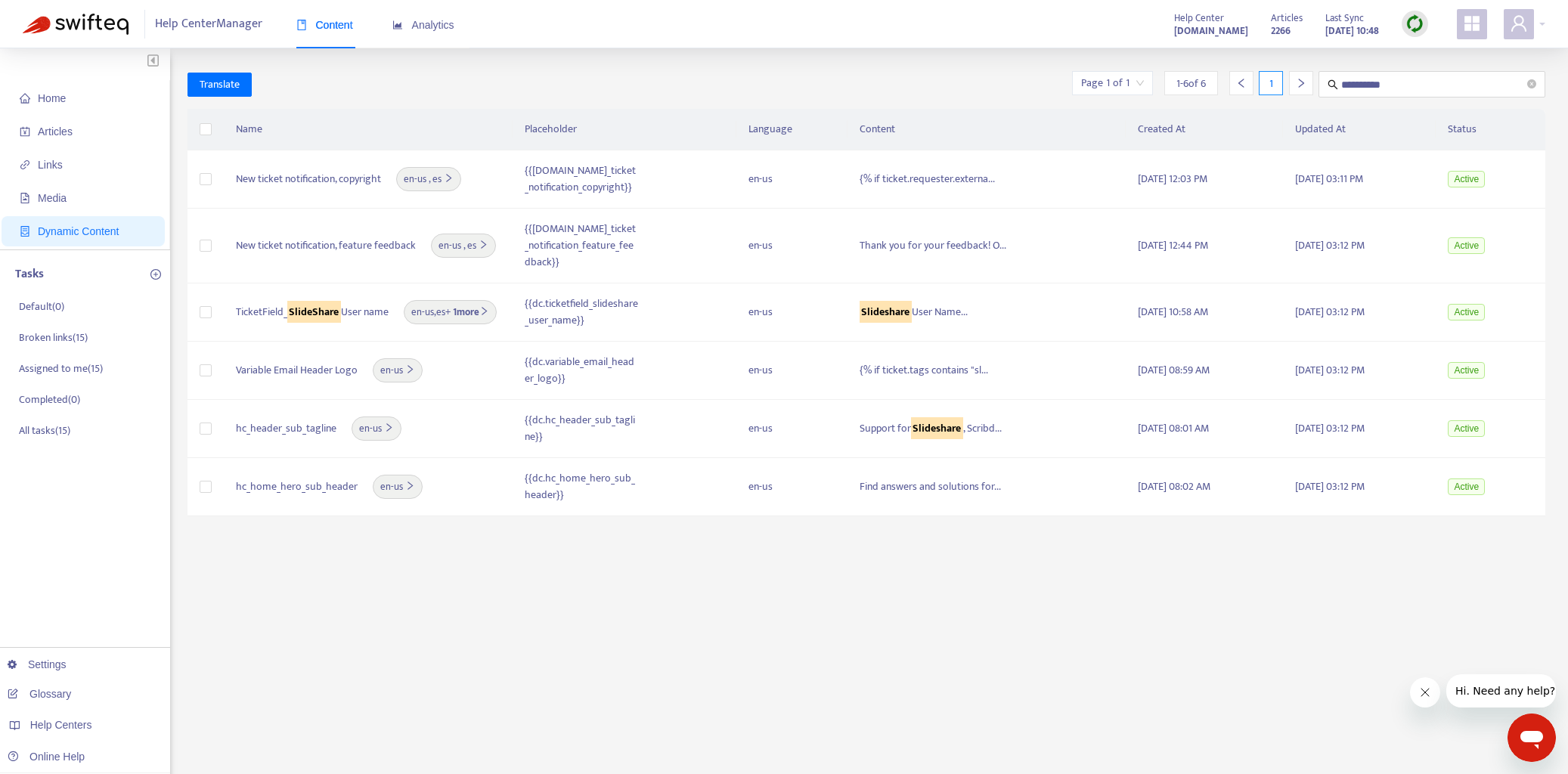
scroll to position [3, 0]
